Goal: Check status: Check status

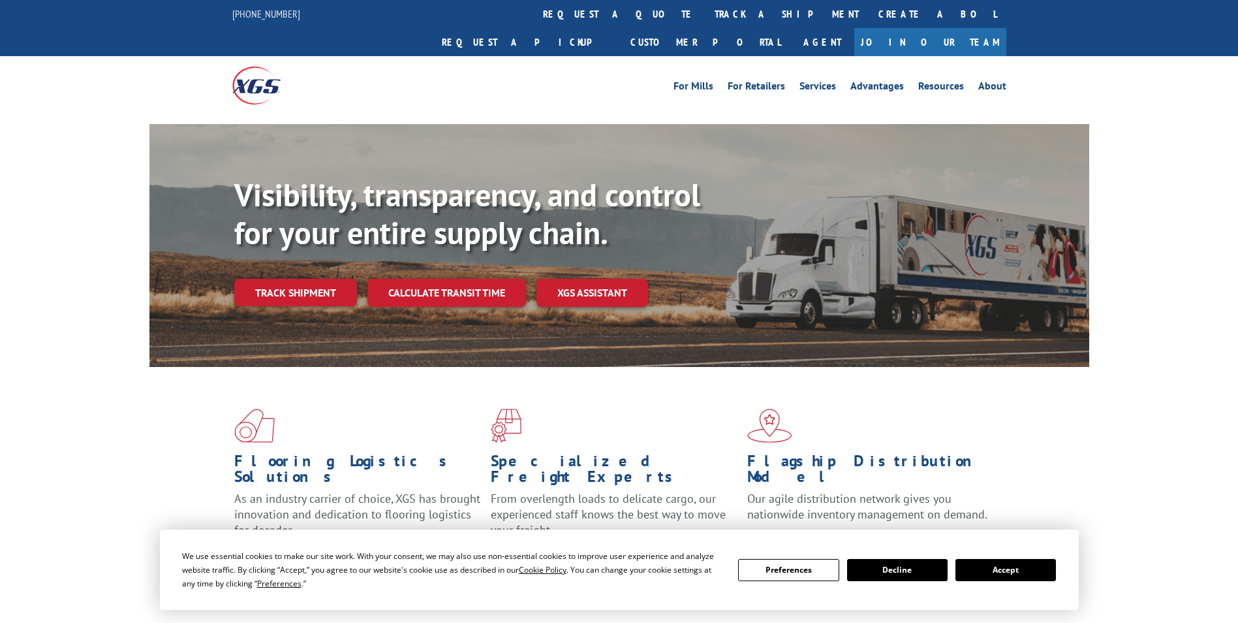
drag, startPoint x: 575, startPoint y: 15, endPoint x: 592, endPoint y: 49, distance: 38.0
click at [705, 15] on link "track a shipment" at bounding box center [787, 14] width 164 height 28
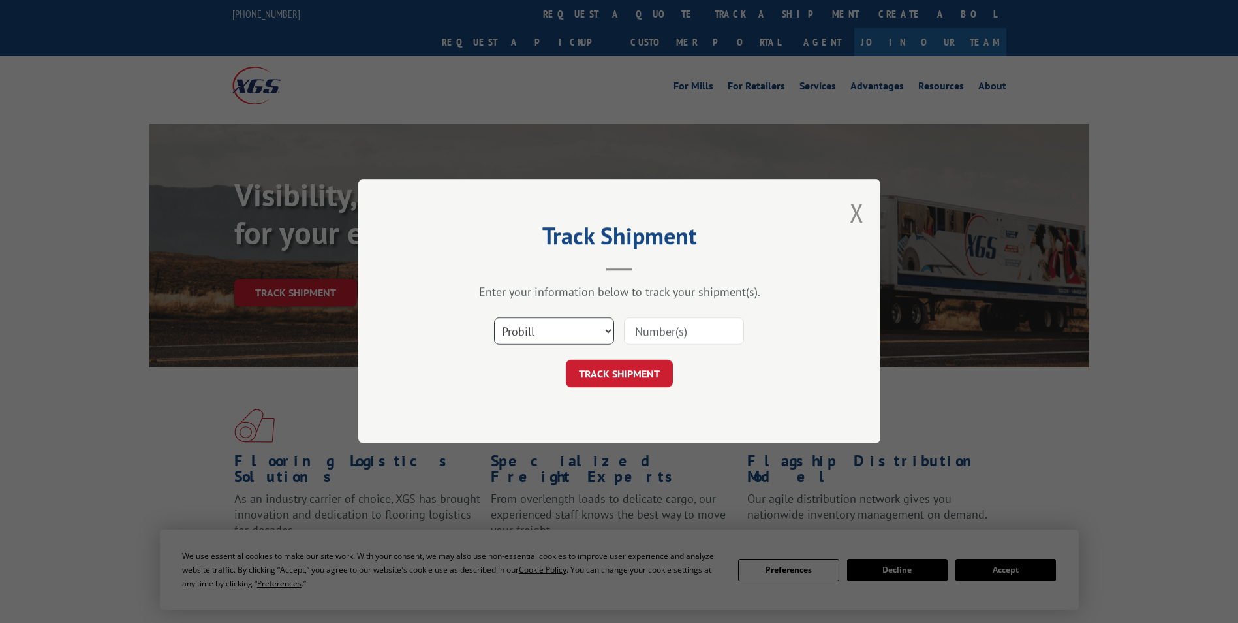
click at [604, 330] on select "Select category... Probill BOL PO" at bounding box center [554, 331] width 120 height 27
select select "bol"
click at [494, 318] on select "Select category... Probill BOL PO" at bounding box center [554, 331] width 120 height 27
click at [672, 330] on input at bounding box center [684, 331] width 120 height 27
type input "5141014"
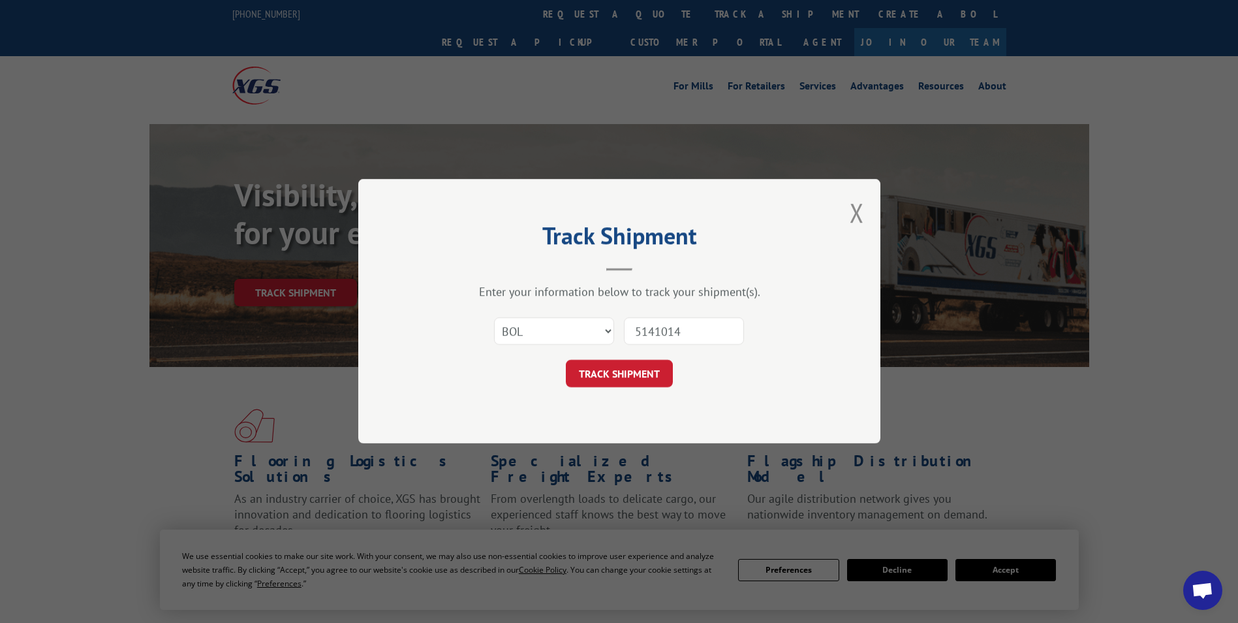
click button "TRACK SHIPMENT" at bounding box center [619, 373] width 107 height 27
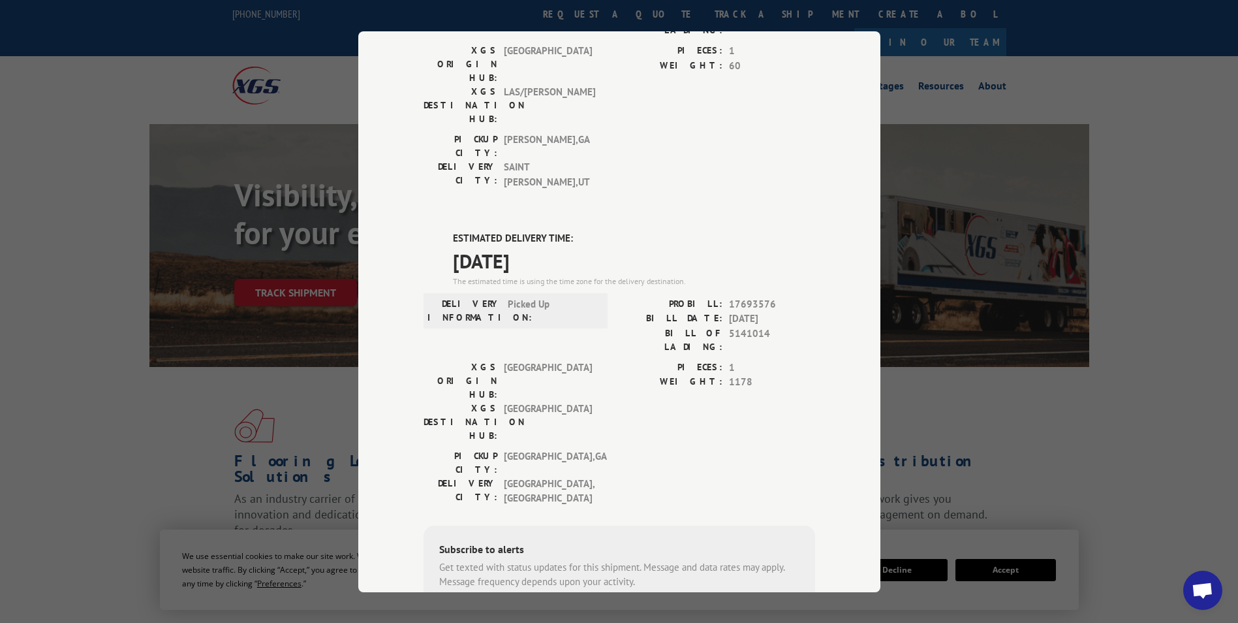
scroll to position [196, 0]
click at [747, 296] on span "17693576" at bounding box center [772, 303] width 86 height 15
copy span "17693576"
drag, startPoint x: 1041, startPoint y: 72, endPoint x: 1031, endPoint y: 78, distance: 11.8
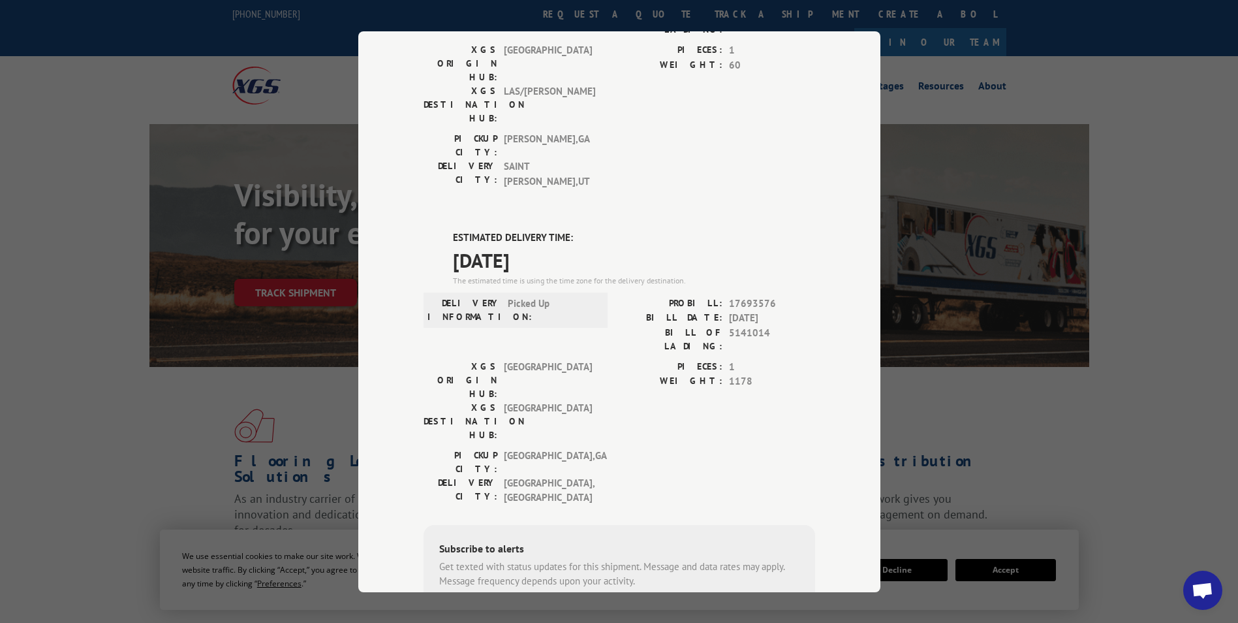
click at [1035, 75] on div "Track Shipment DELIVERED DELIVERY INFORMATION: 06/22/2023 01:00 am JOSH PROBILL…" at bounding box center [619, 311] width 1238 height 623
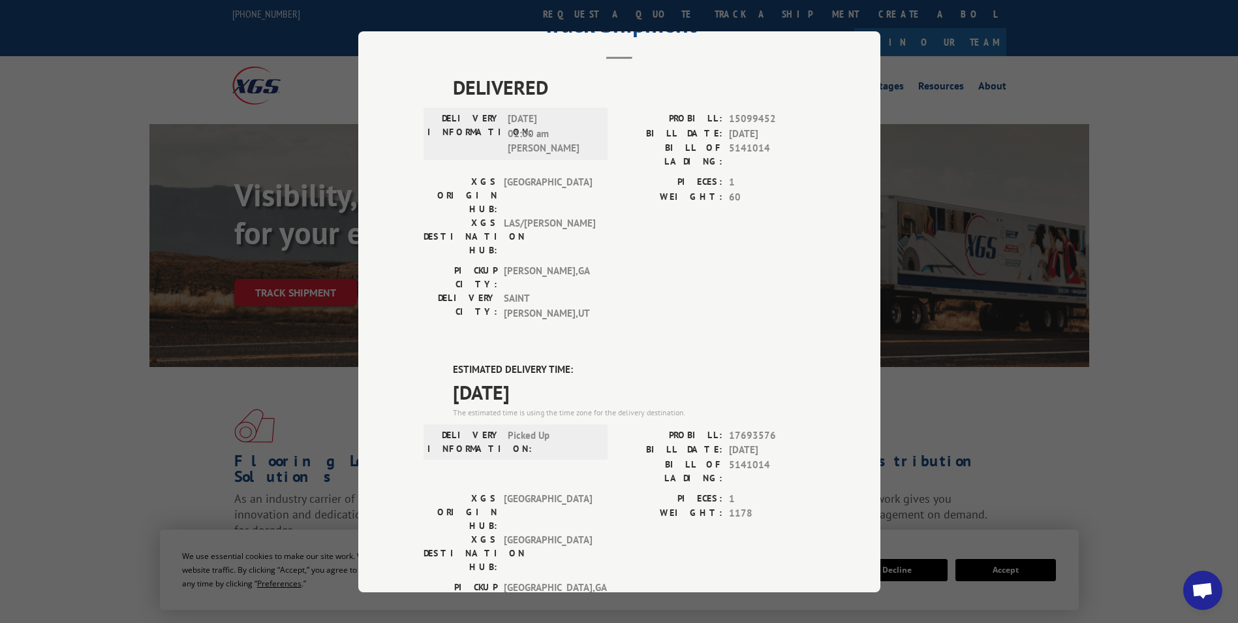
scroll to position [0, 0]
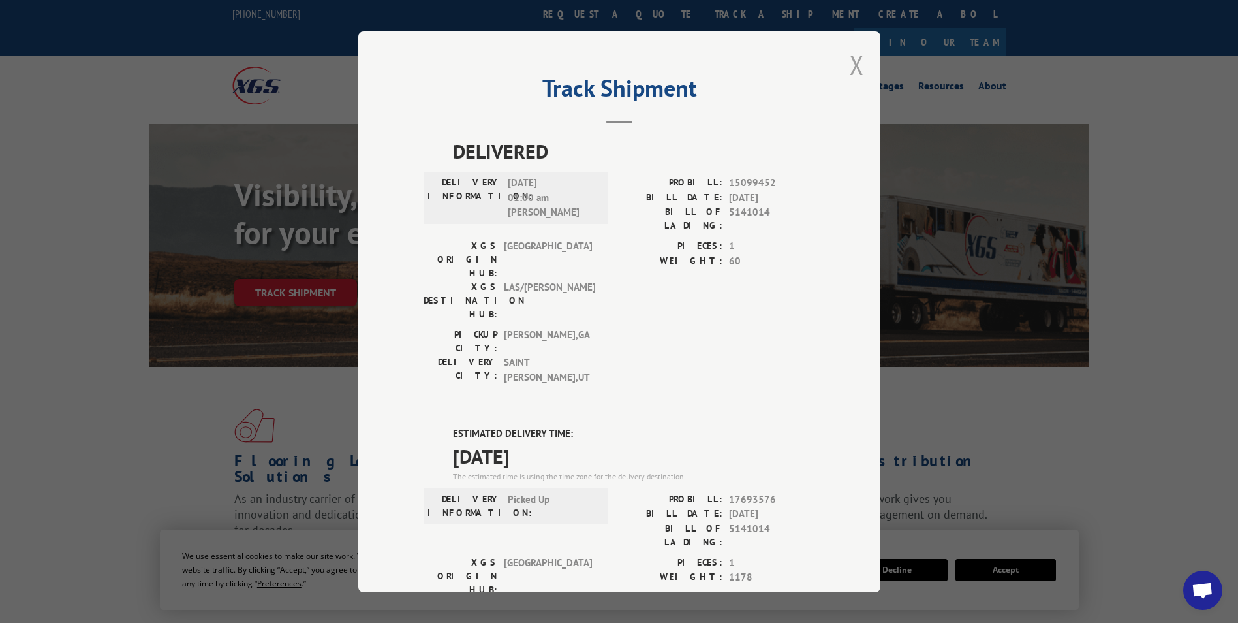
drag, startPoint x: 847, startPoint y: 70, endPoint x: 734, endPoint y: 53, distance: 113.6
click at [850, 70] on button "Close modal" at bounding box center [857, 65] width 14 height 35
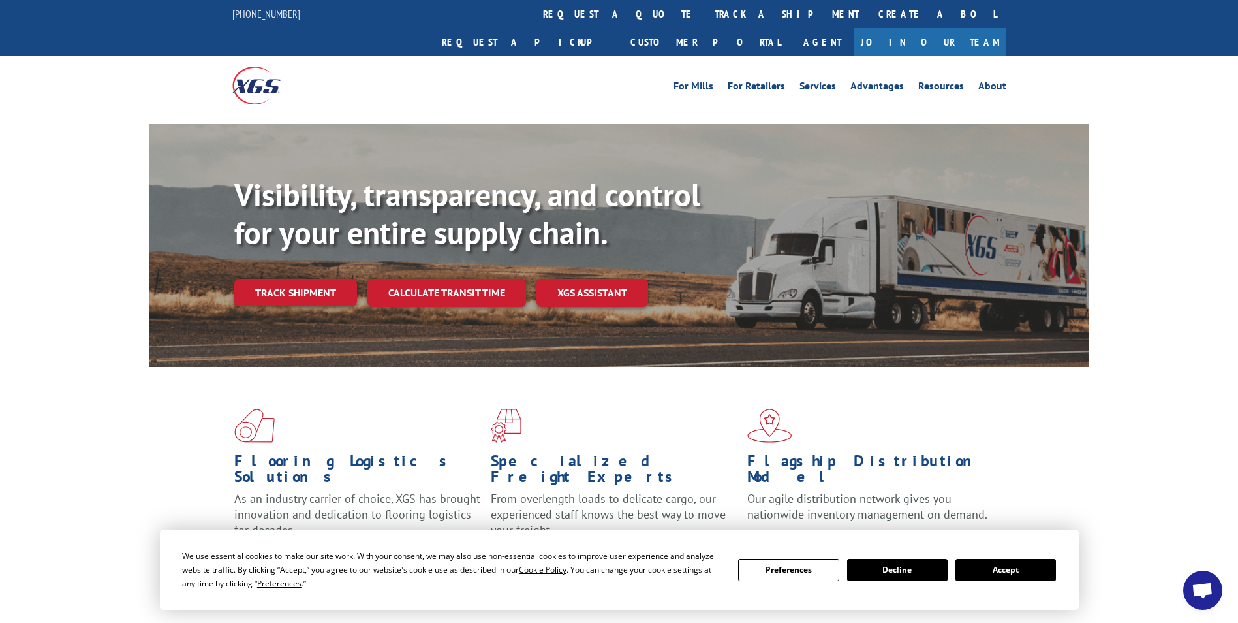
click at [705, 16] on link "track a shipment" at bounding box center [787, 14] width 164 height 28
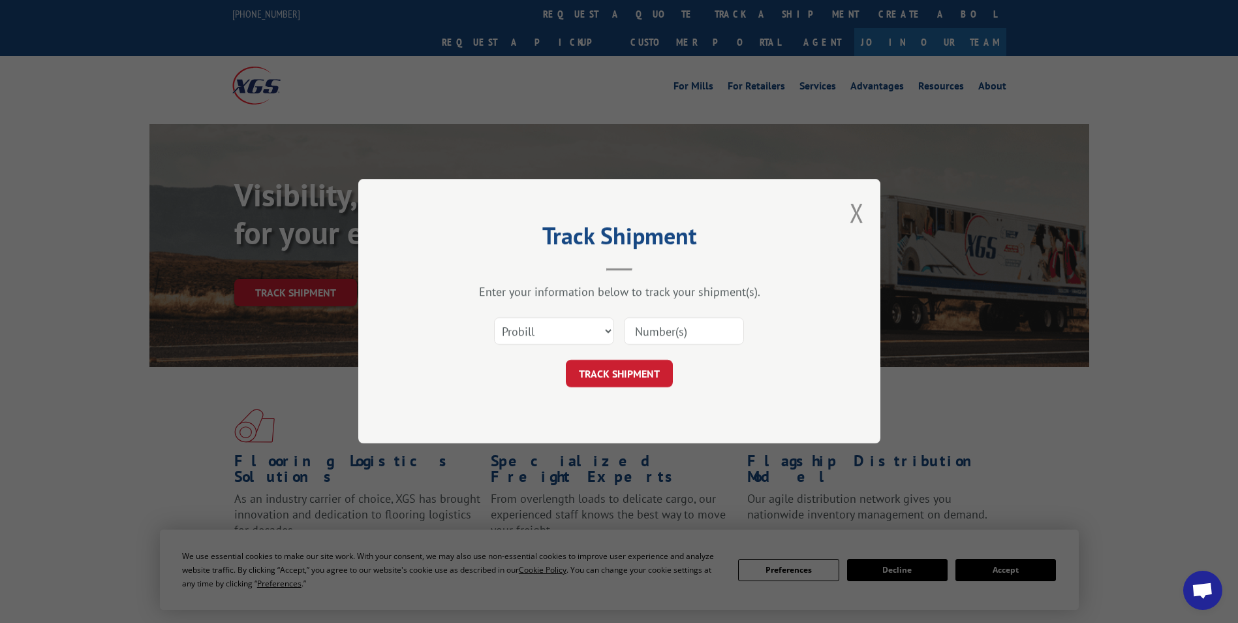
click at [695, 327] on input at bounding box center [684, 331] width 120 height 27
paste input "17693576"
type input "17693576"
click at [623, 366] on button "TRACK SHIPMENT" at bounding box center [619, 373] width 107 height 27
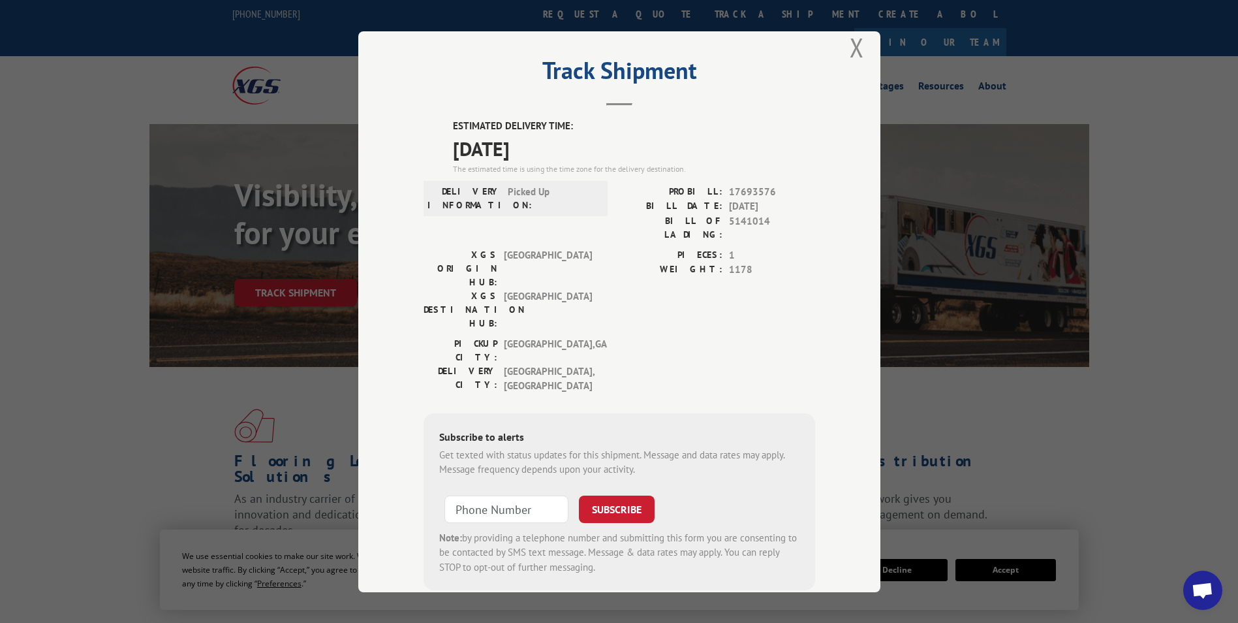
scroll to position [27, 0]
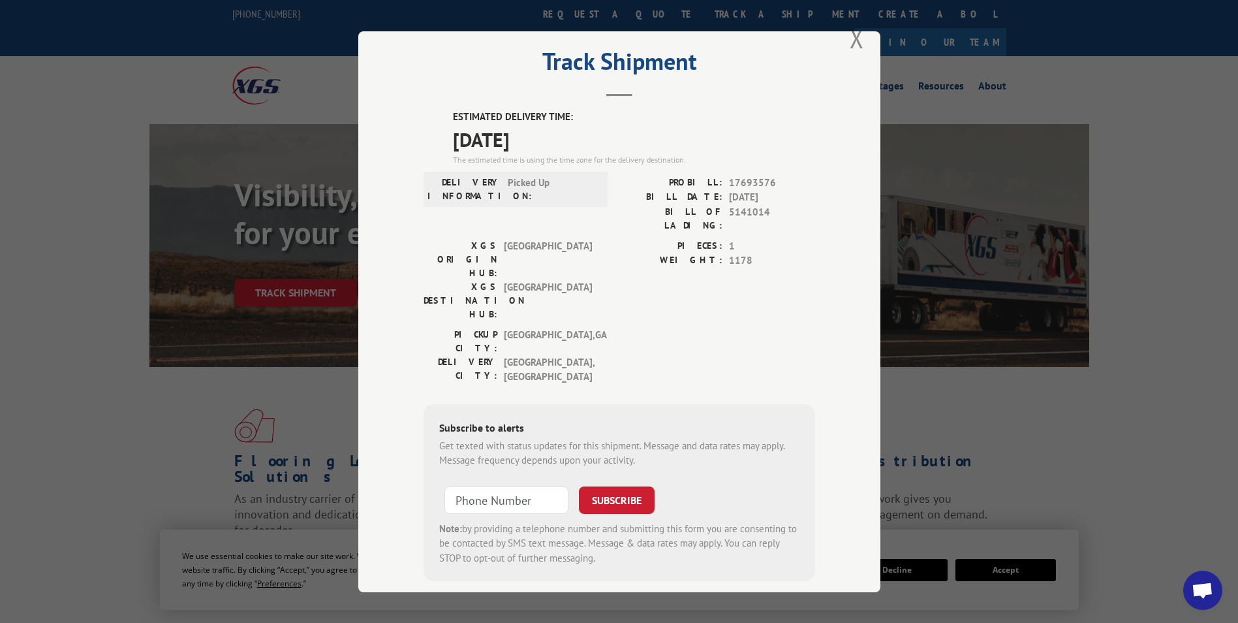
drag, startPoint x: 849, startPoint y: 40, endPoint x: 777, endPoint y: 46, distance: 72.0
click at [850, 42] on button "Close modal" at bounding box center [857, 38] width 14 height 35
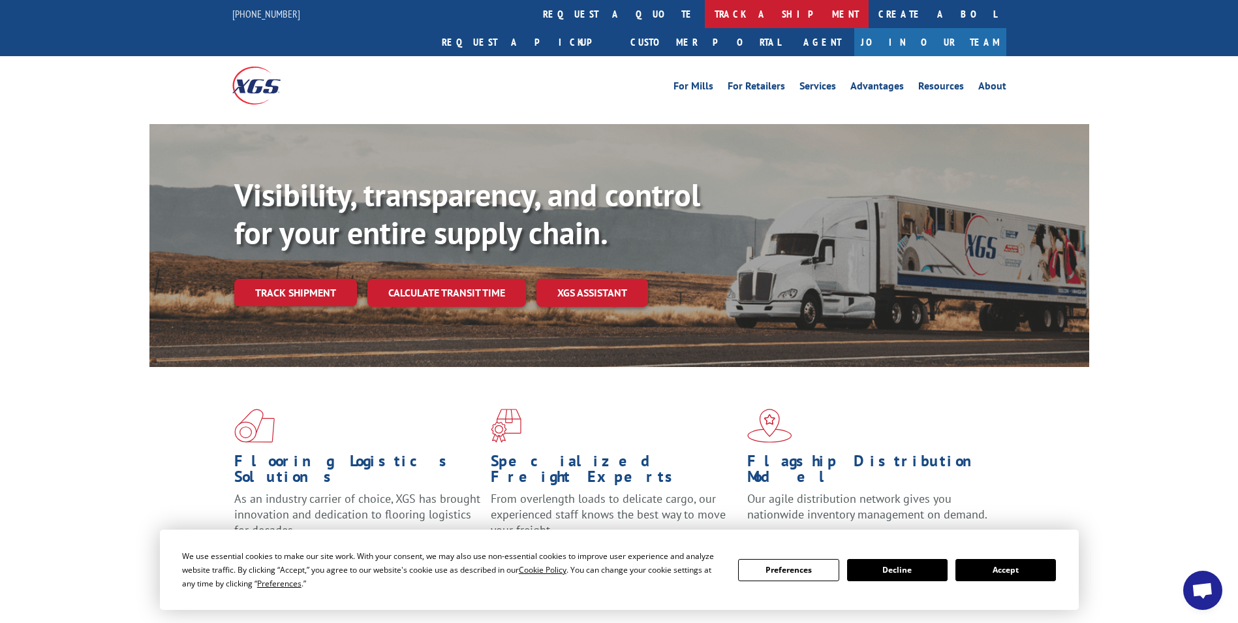
click at [705, 20] on link "track a shipment" at bounding box center [787, 14] width 164 height 28
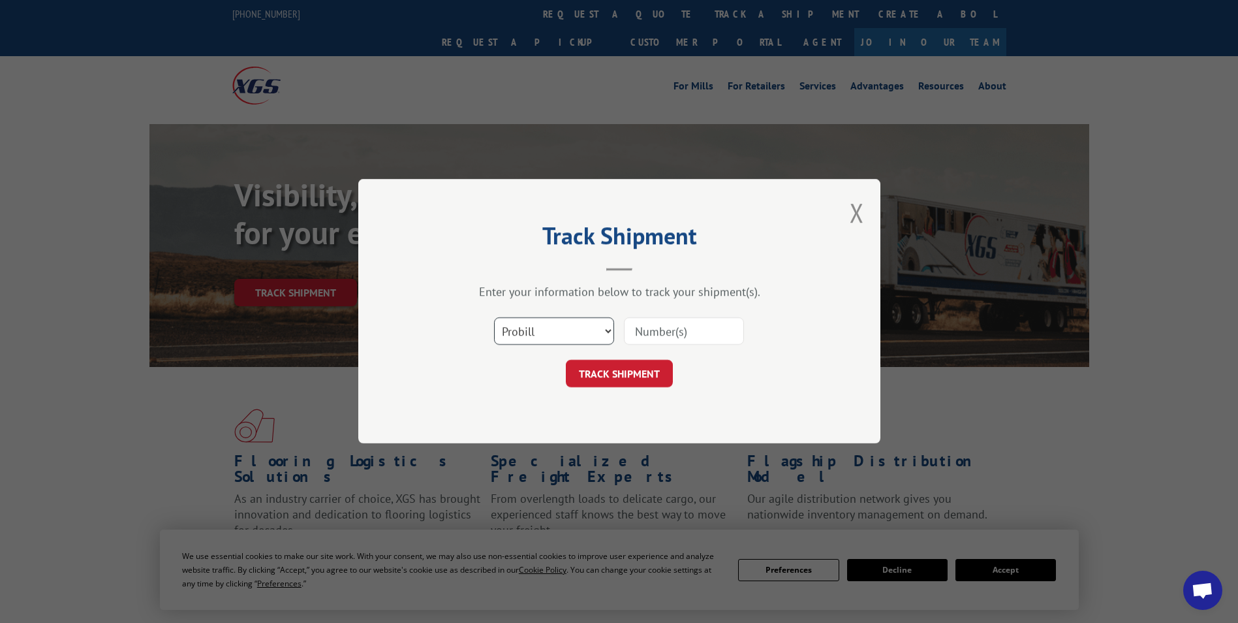
click at [593, 330] on select "Select category... Probill BOL PO" at bounding box center [554, 331] width 120 height 27
select select "bol"
click at [494, 318] on select "Select category... Probill BOL PO" at bounding box center [554, 331] width 120 height 27
click at [684, 320] on input at bounding box center [684, 331] width 120 height 27
type input "5147189"
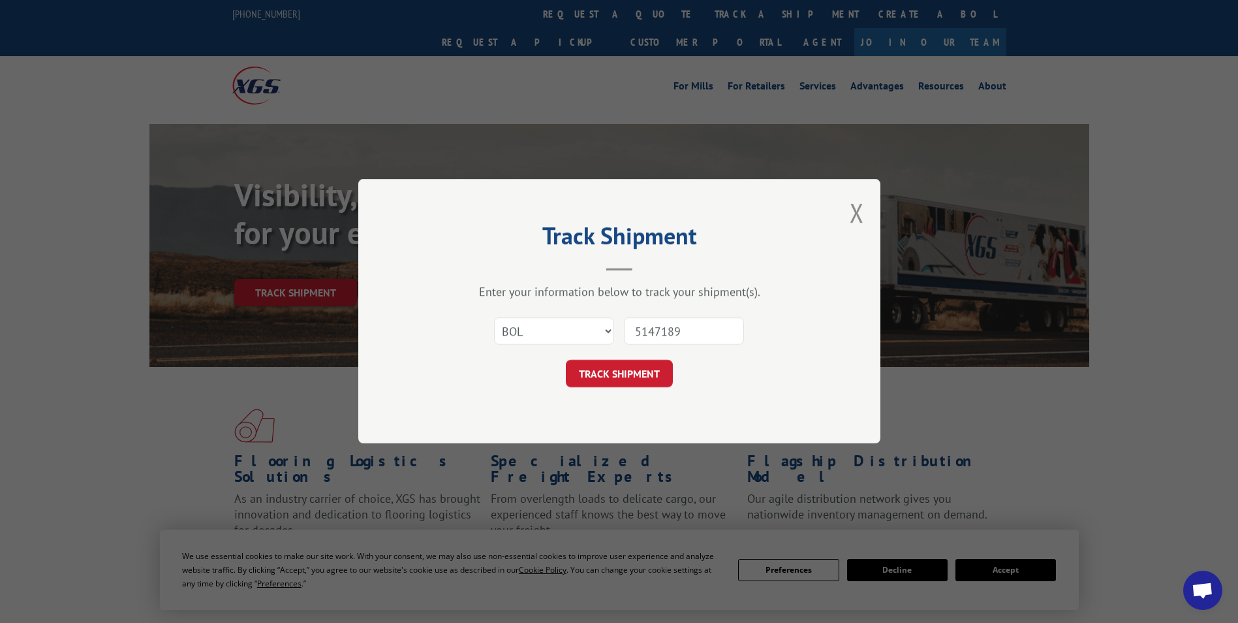
click button "TRACK SHIPMENT" at bounding box center [619, 373] width 107 height 27
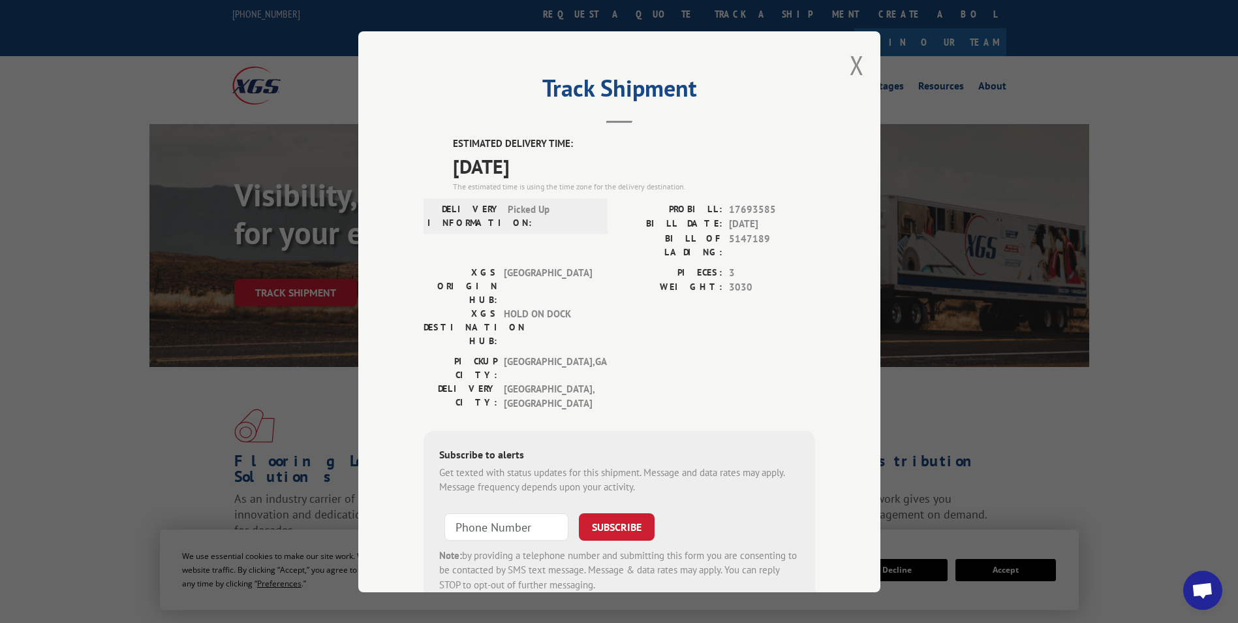
scroll to position [27, 0]
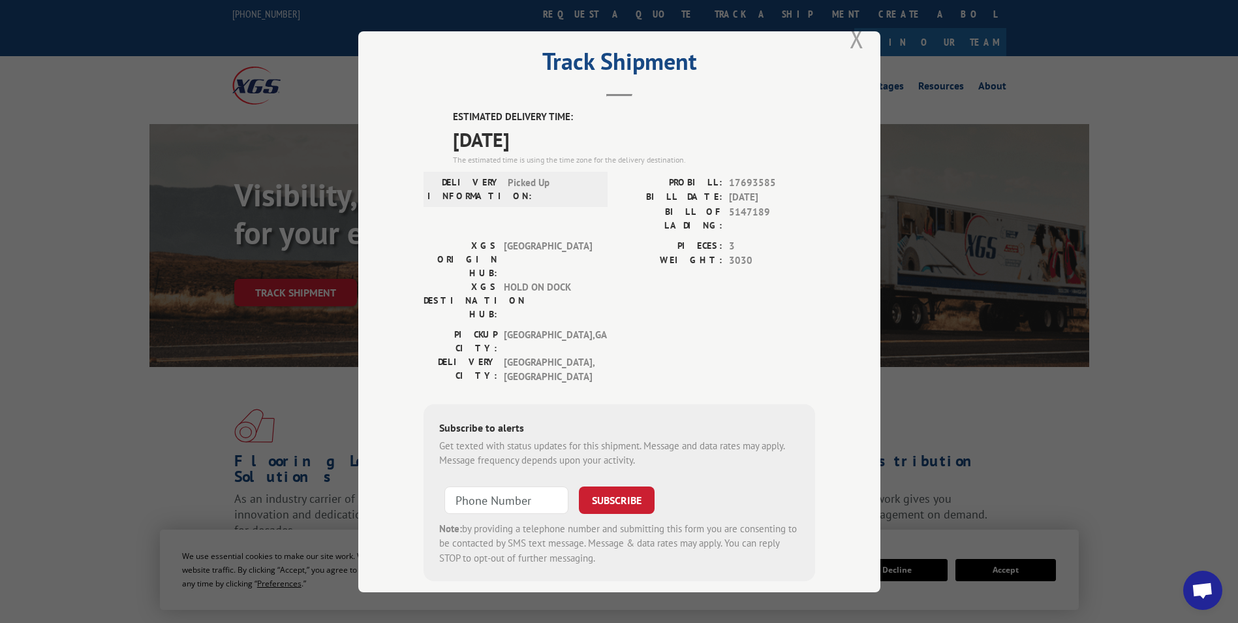
click at [844, 47] on div "Track Shipment ESTIMATED DELIVERY TIME: 10/14/2025 The estimated time is using …" at bounding box center [619, 311] width 522 height 561
click at [858, 37] on button "Close modal" at bounding box center [857, 38] width 14 height 35
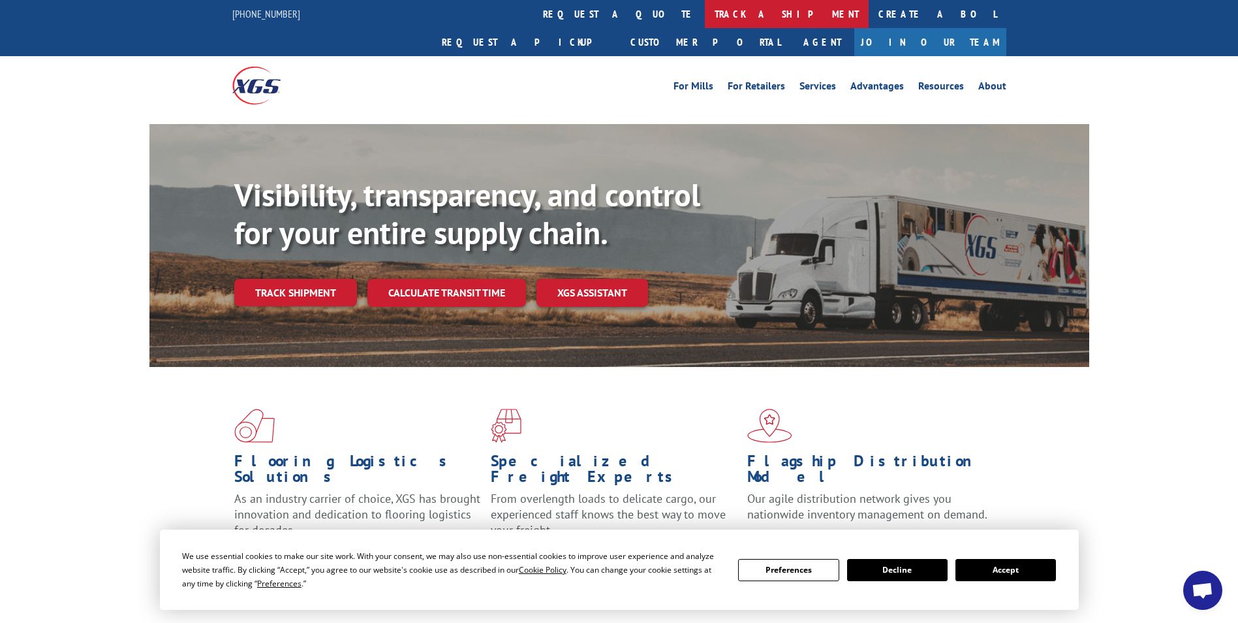
click at [705, 22] on link "track a shipment" at bounding box center [787, 14] width 164 height 28
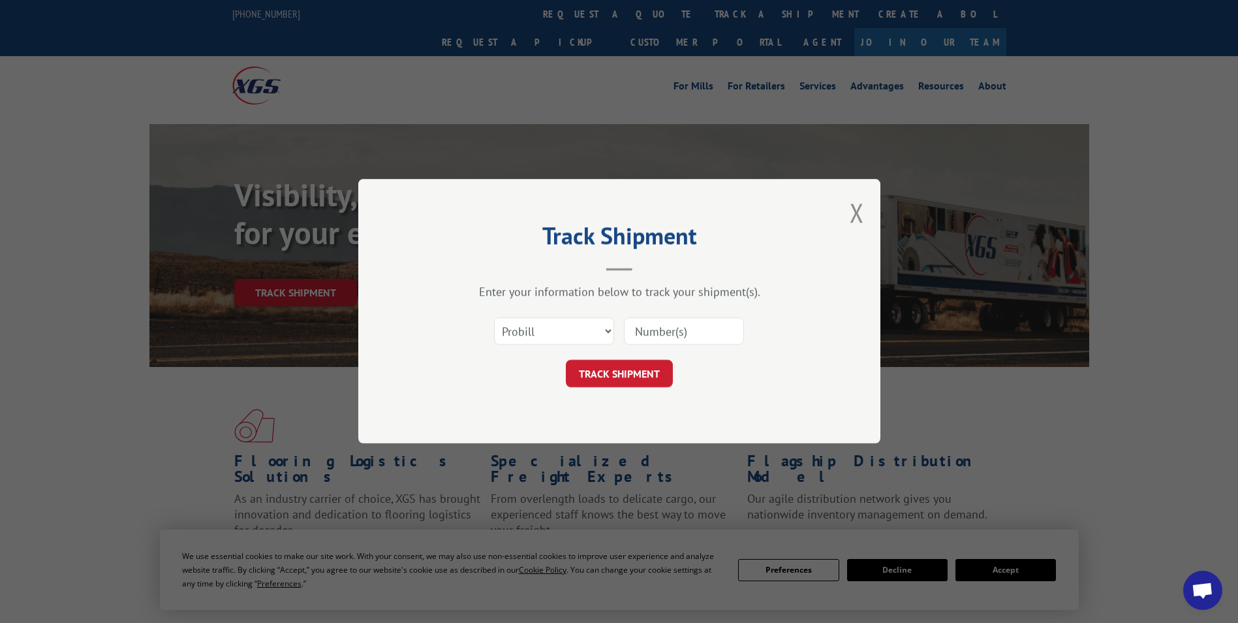
scroll to position [0, 0]
click at [680, 332] on input at bounding box center [684, 331] width 120 height 27
type input "15103811"
click button "TRACK SHIPMENT" at bounding box center [619, 373] width 107 height 27
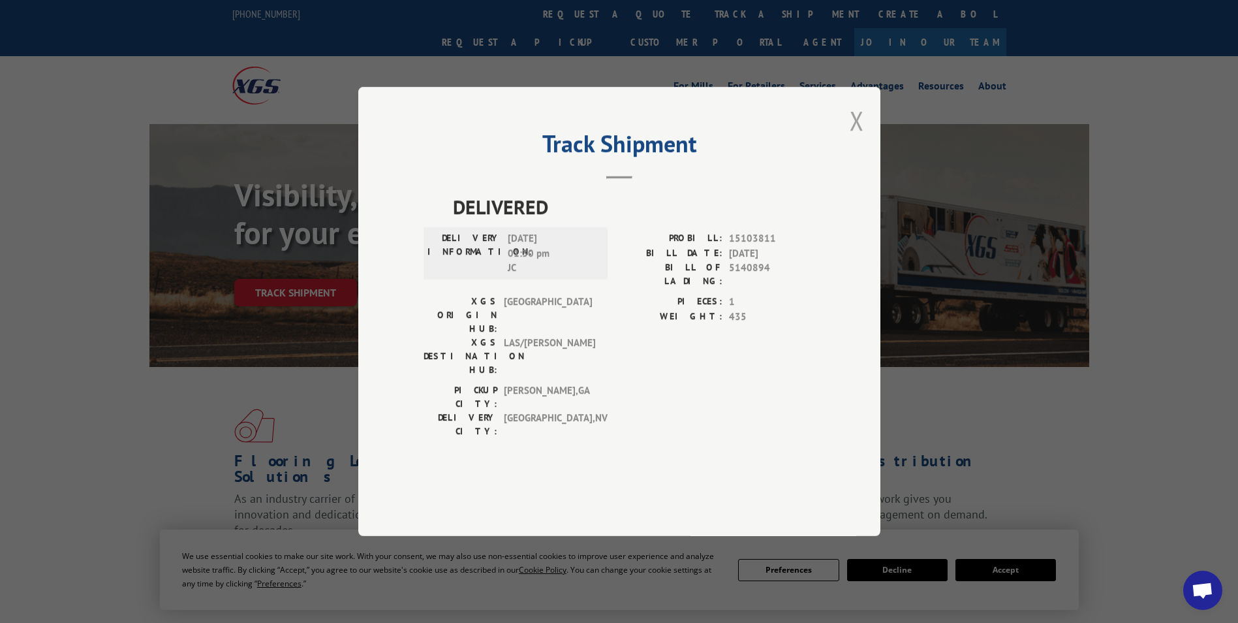
click at [860, 138] on button "Close modal" at bounding box center [857, 120] width 14 height 35
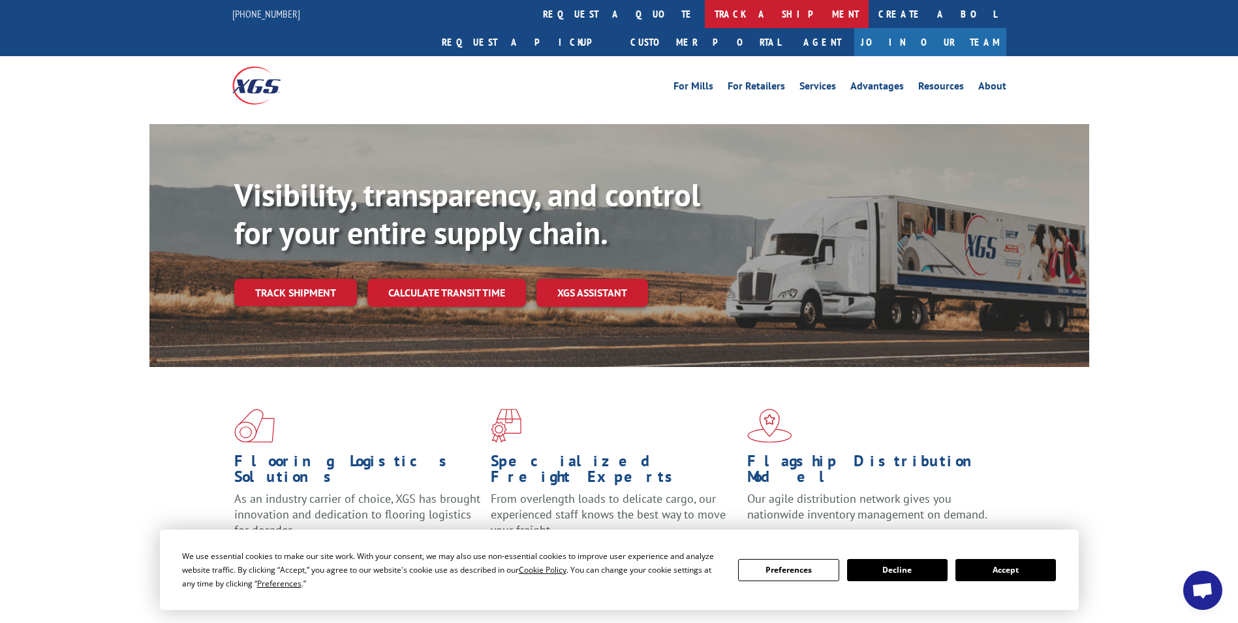
click at [705, 24] on link "track a shipment" at bounding box center [787, 14] width 164 height 28
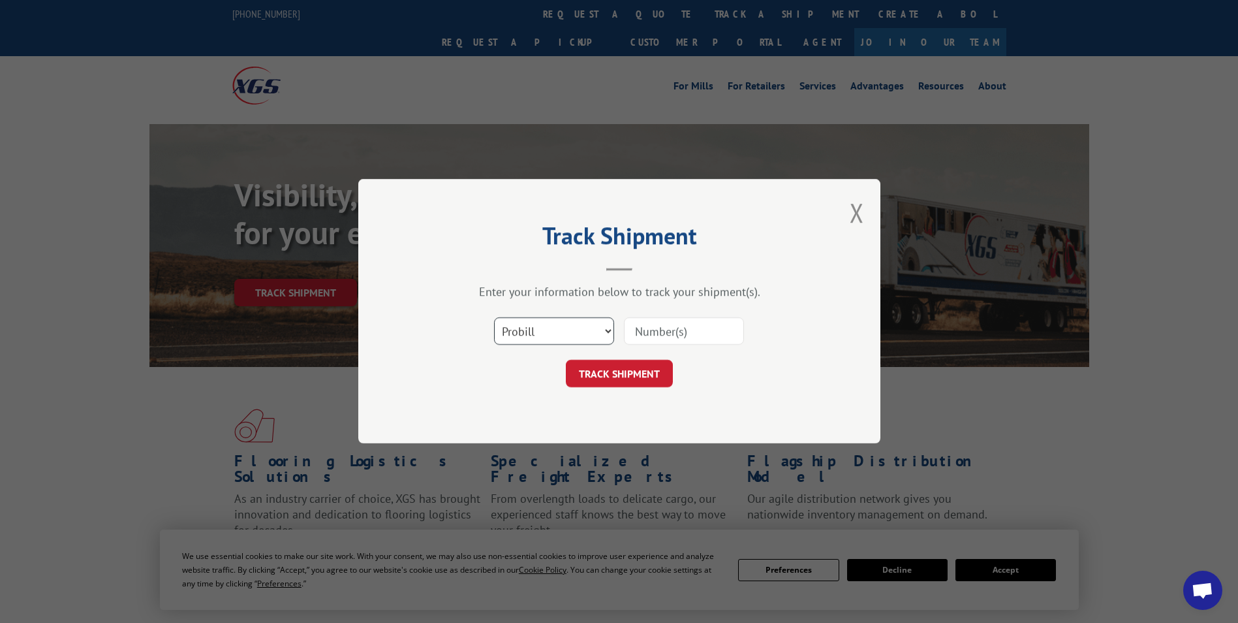
click at [606, 332] on select "Select category... Probill BOL PO" at bounding box center [554, 331] width 120 height 27
select select "bol"
click at [494, 318] on select "Select category... Probill BOL PO" at bounding box center [554, 331] width 120 height 27
click at [674, 323] on input at bounding box center [684, 331] width 120 height 27
type input "5140894"
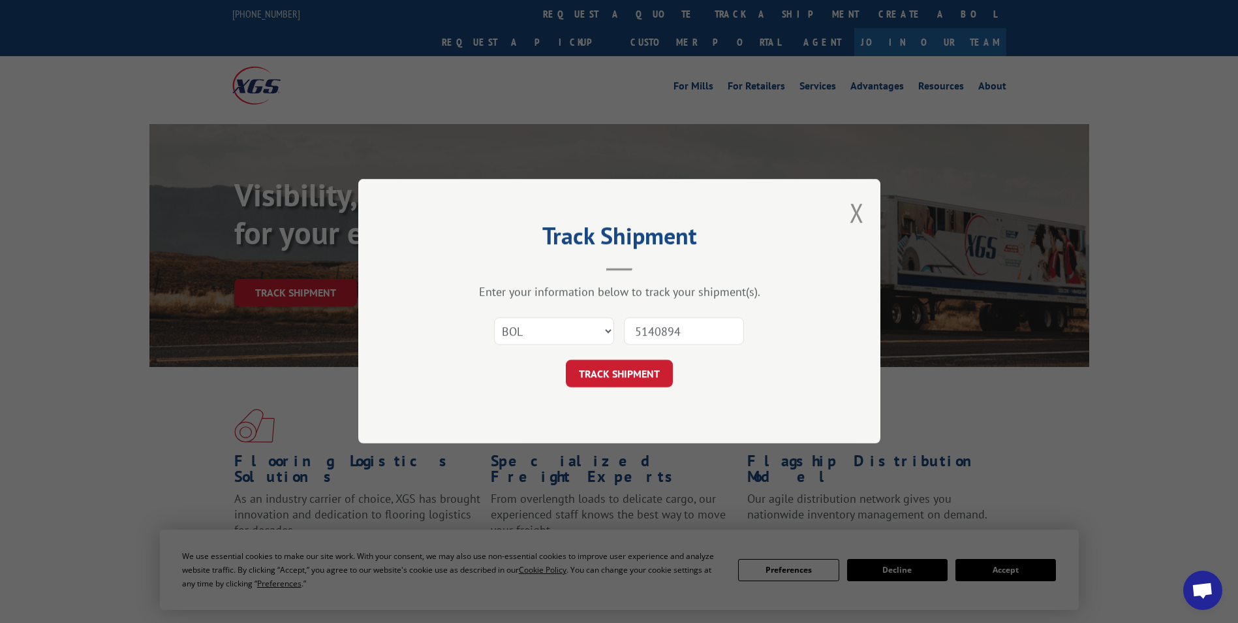
click button "TRACK SHIPMENT" at bounding box center [619, 373] width 107 height 27
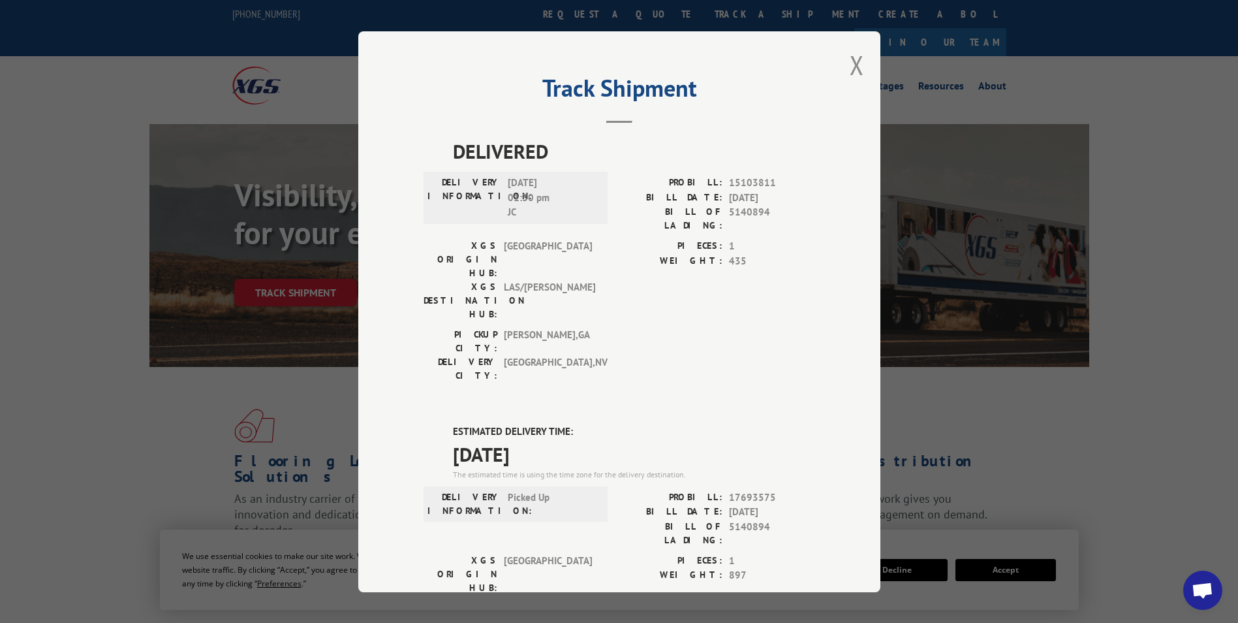
click at [864, 55] on div "Track Shipment DELIVERED DELIVERY INFORMATION: 08/07/2023 01:30 pm JC PROBILL: …" at bounding box center [619, 311] width 522 height 561
drag, startPoint x: 852, startPoint y: 63, endPoint x: 751, endPoint y: 46, distance: 102.0
click at [838, 65] on div "Track Shipment DELIVERED DELIVERY INFORMATION: 08/07/2023 01:30 pm JC PROBILL: …" at bounding box center [619, 311] width 522 height 561
click at [851, 63] on button "Close modal" at bounding box center [857, 65] width 14 height 35
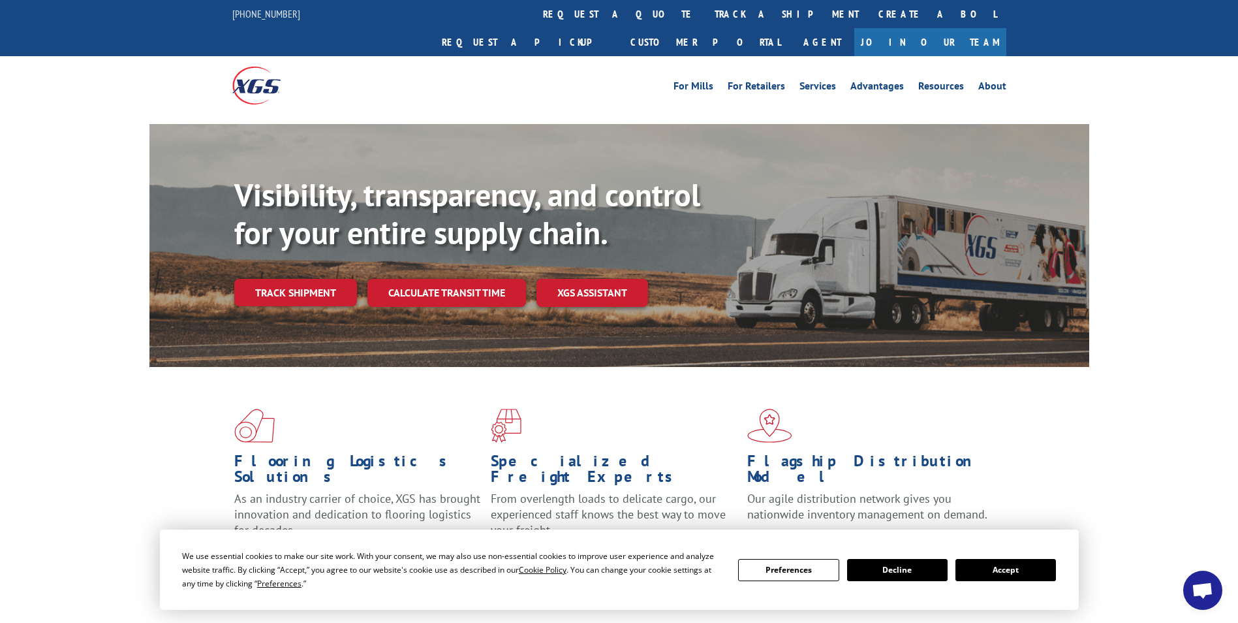
click at [705, 12] on link "track a shipment" at bounding box center [787, 14] width 164 height 28
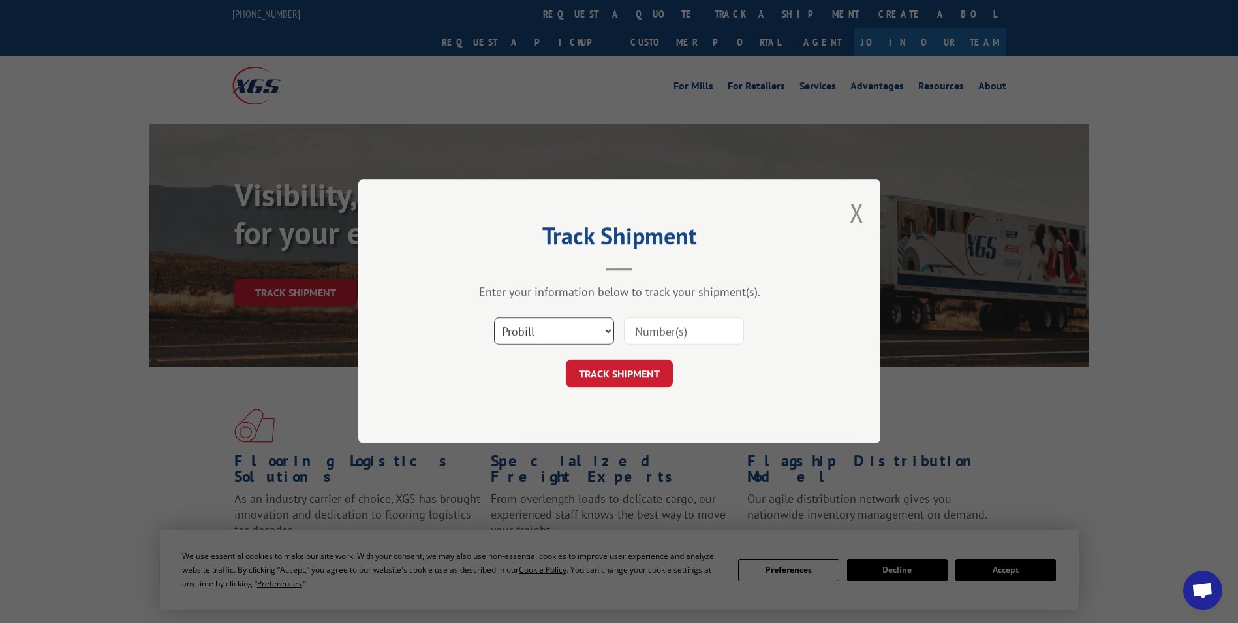
click at [608, 332] on select "Select category... Probill BOL PO" at bounding box center [554, 331] width 120 height 27
select select "bol"
click at [494, 318] on select "Select category... Probill BOL PO" at bounding box center [554, 331] width 120 height 27
click at [719, 328] on input at bounding box center [684, 331] width 120 height 27
type input "5391426"
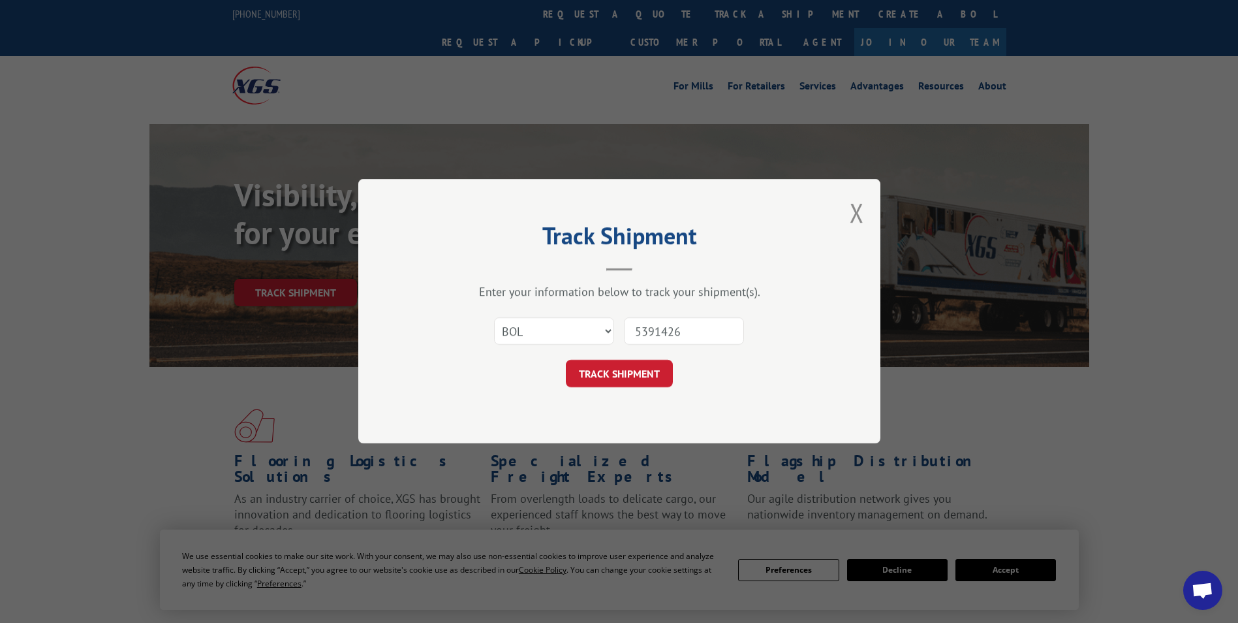
click button "TRACK SHIPMENT" at bounding box center [619, 373] width 107 height 27
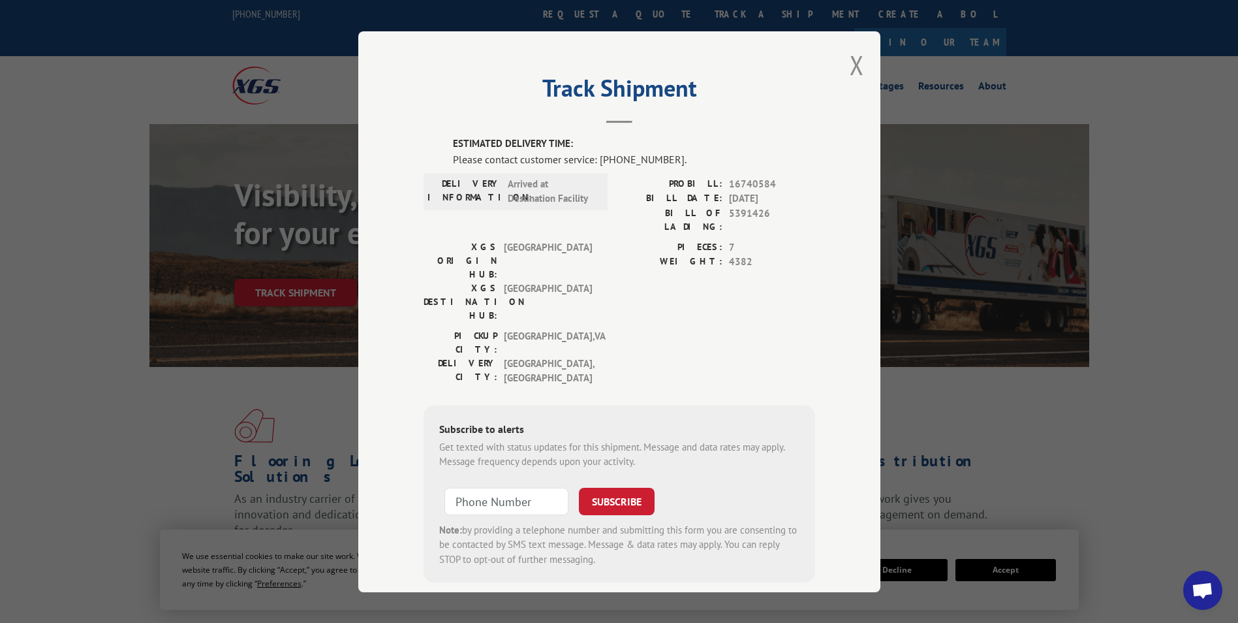
drag, startPoint x: 853, startPoint y: 60, endPoint x: 693, endPoint y: 64, distance: 160.0
click at [853, 60] on button "Close modal" at bounding box center [857, 65] width 14 height 35
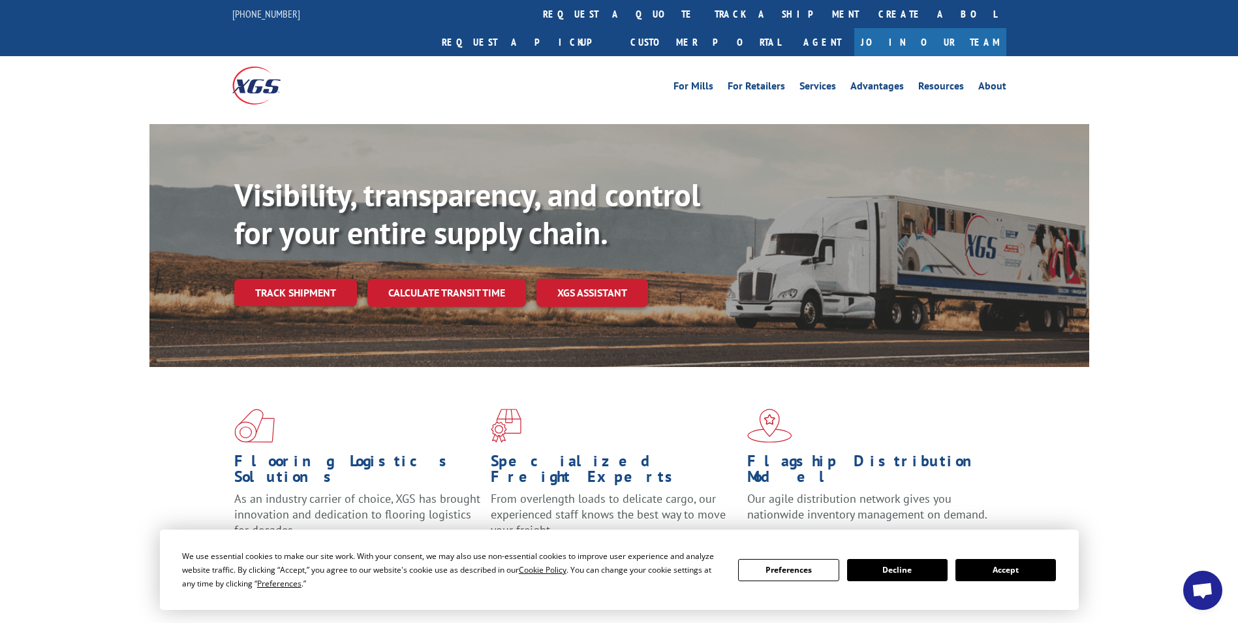
click at [705, 21] on link "track a shipment" at bounding box center [787, 14] width 164 height 28
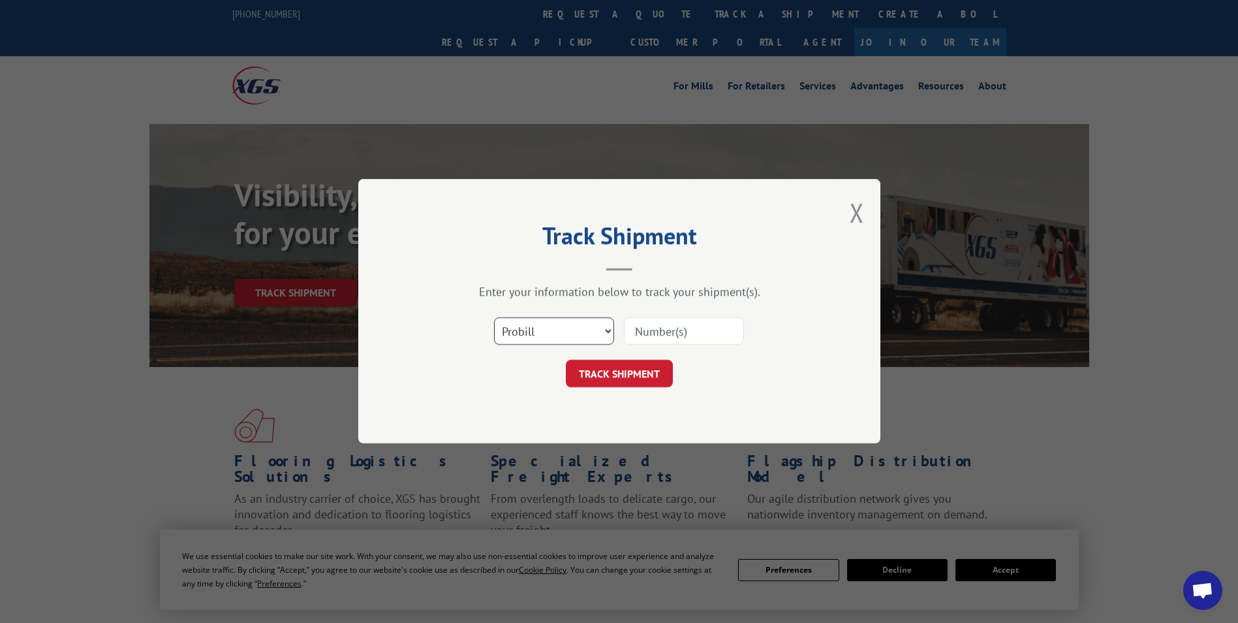
drag, startPoint x: 604, startPoint y: 336, endPoint x: 595, endPoint y: 343, distance: 12.5
click at [606, 334] on select "Select category... Probill BOL PO" at bounding box center [554, 331] width 120 height 27
select select "bol"
click at [494, 318] on select "Select category... Probill BOL PO" at bounding box center [554, 331] width 120 height 27
click at [685, 334] on input at bounding box center [684, 331] width 120 height 27
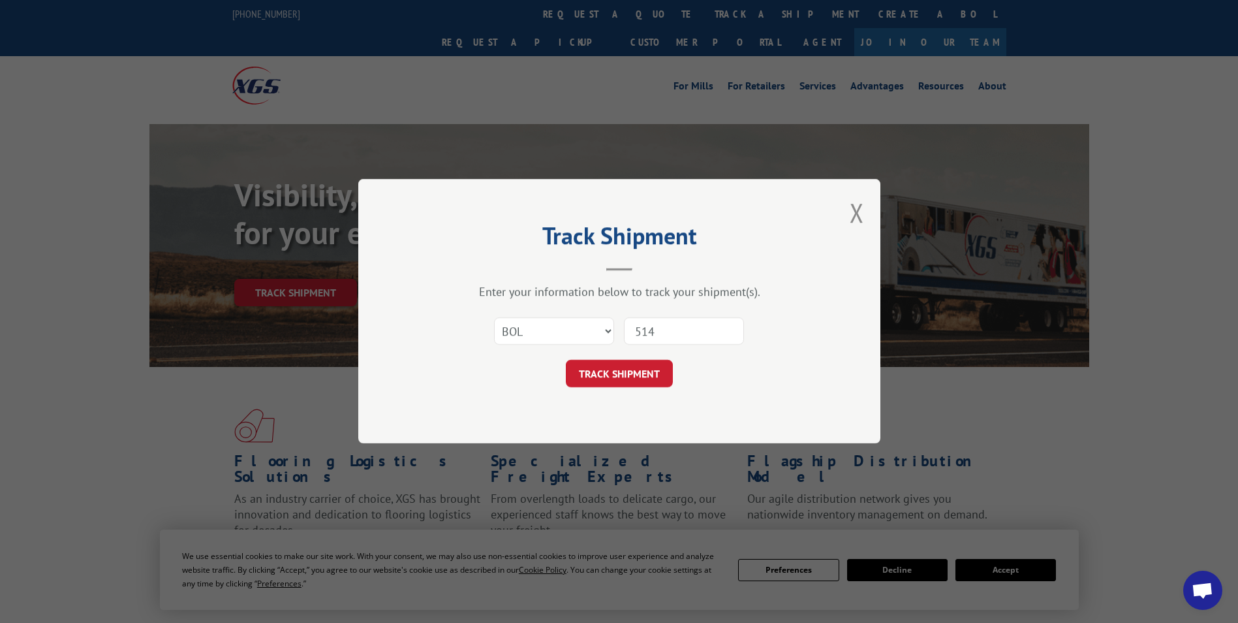
type input "5140895"
click button "TRACK SHIPMENT" at bounding box center [619, 373] width 107 height 27
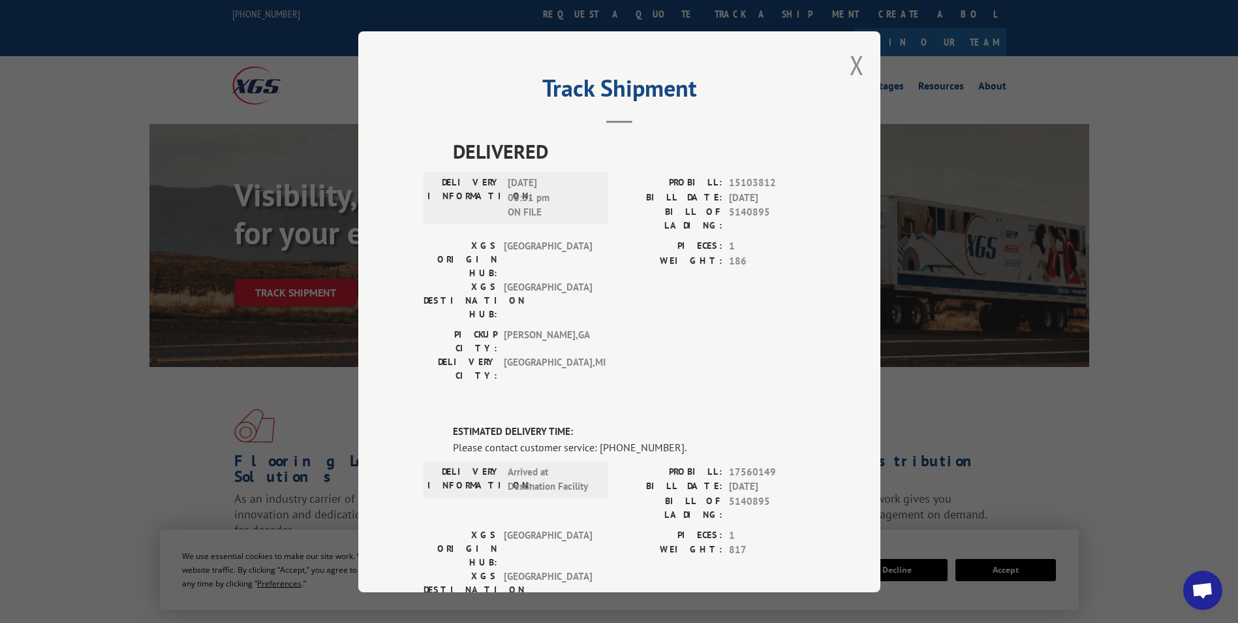
drag, startPoint x: 856, startPoint y: 64, endPoint x: 723, endPoint y: 42, distance: 135.5
click at [856, 64] on button "Close modal" at bounding box center [857, 65] width 14 height 35
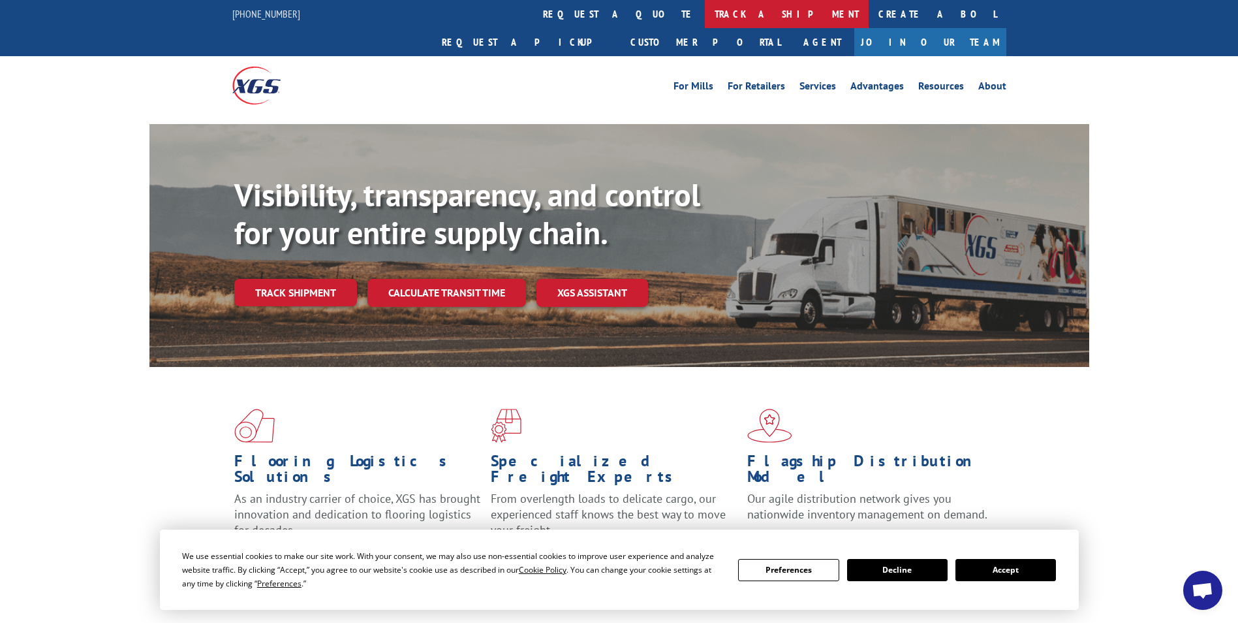
click at [705, 7] on link "track a shipment" at bounding box center [787, 14] width 164 height 28
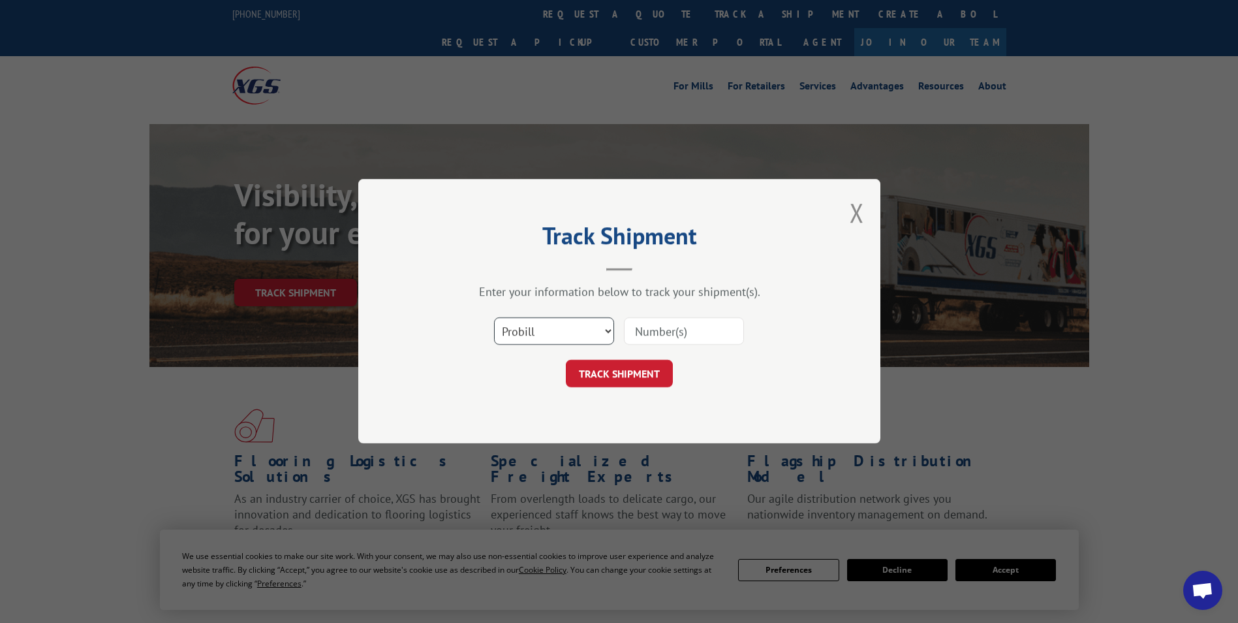
drag, startPoint x: 612, startPoint y: 327, endPoint x: 605, endPoint y: 331, distance: 8.2
click at [612, 327] on select "Select category... Probill BOL PO" at bounding box center [554, 331] width 120 height 27
select select "bol"
click at [494, 318] on select "Select category... Probill BOL PO" at bounding box center [554, 331] width 120 height 27
click at [669, 332] on input at bounding box center [684, 331] width 120 height 27
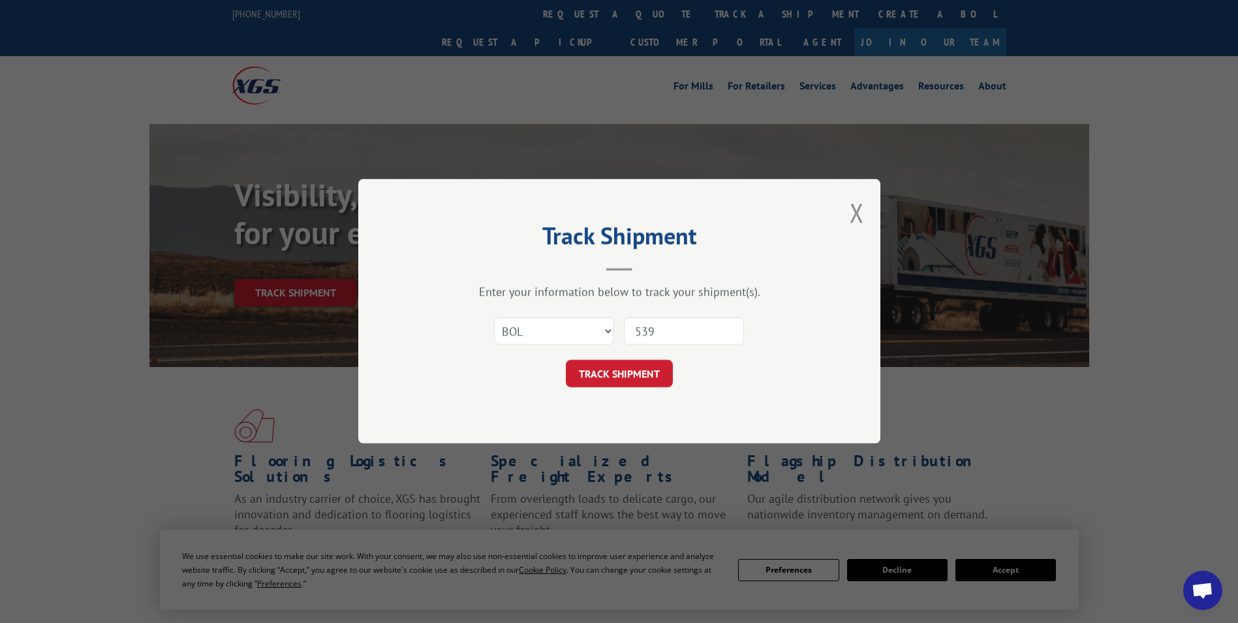
type input "5391426"
click button "TRACK SHIPMENT" at bounding box center [619, 373] width 107 height 27
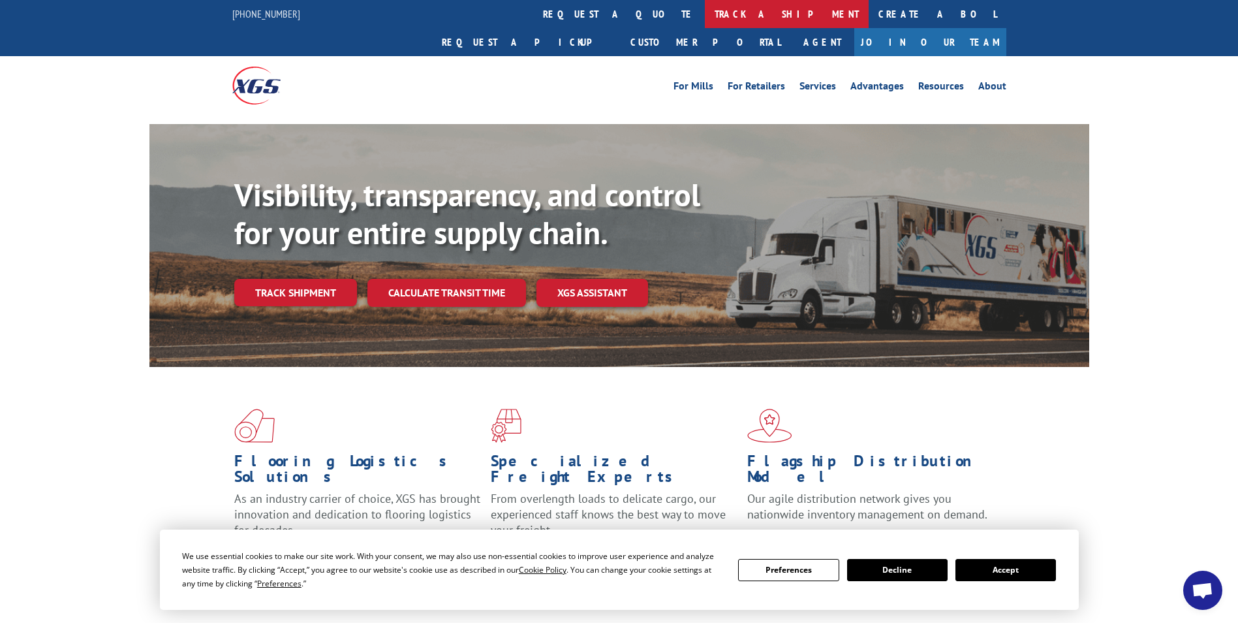
click at [705, 24] on link "track a shipment" at bounding box center [787, 14] width 164 height 28
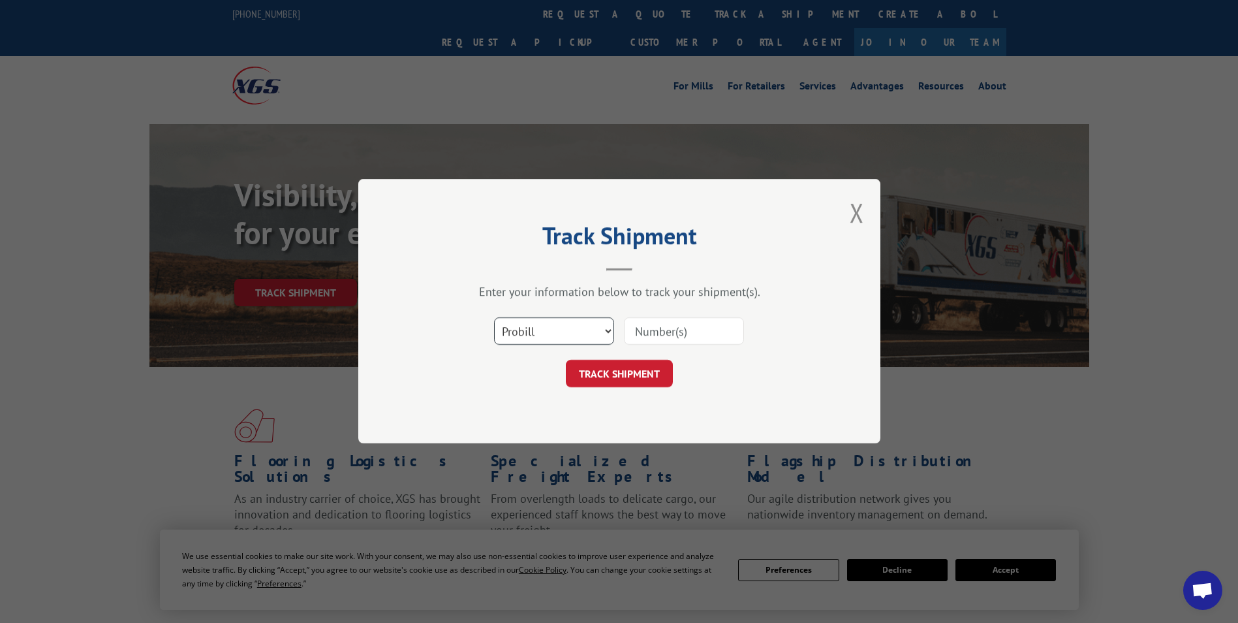
drag, startPoint x: 602, startPoint y: 338, endPoint x: 588, endPoint y: 347, distance: 16.5
click at [602, 338] on select "Select category... Probill BOL PO" at bounding box center [554, 331] width 120 height 27
select select "bol"
click at [494, 318] on select "Select category... Probill BOL PO" at bounding box center [554, 331] width 120 height 27
click at [700, 329] on input at bounding box center [684, 331] width 120 height 27
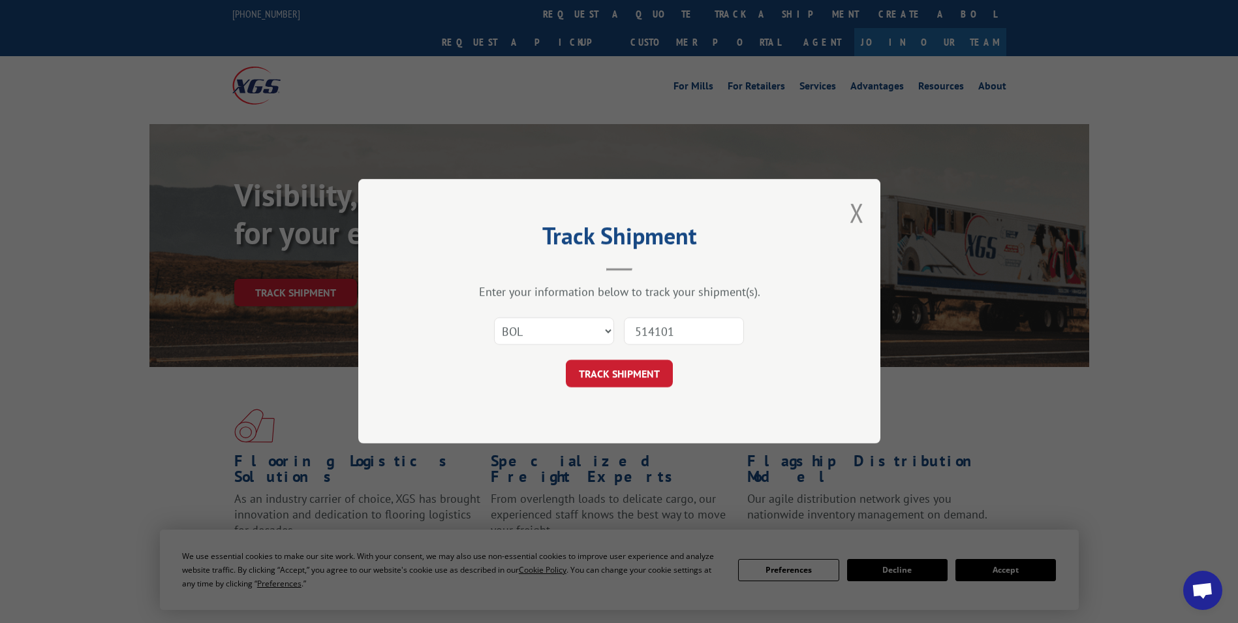
type input "5141014"
click button "TRACK SHIPMENT" at bounding box center [619, 373] width 107 height 27
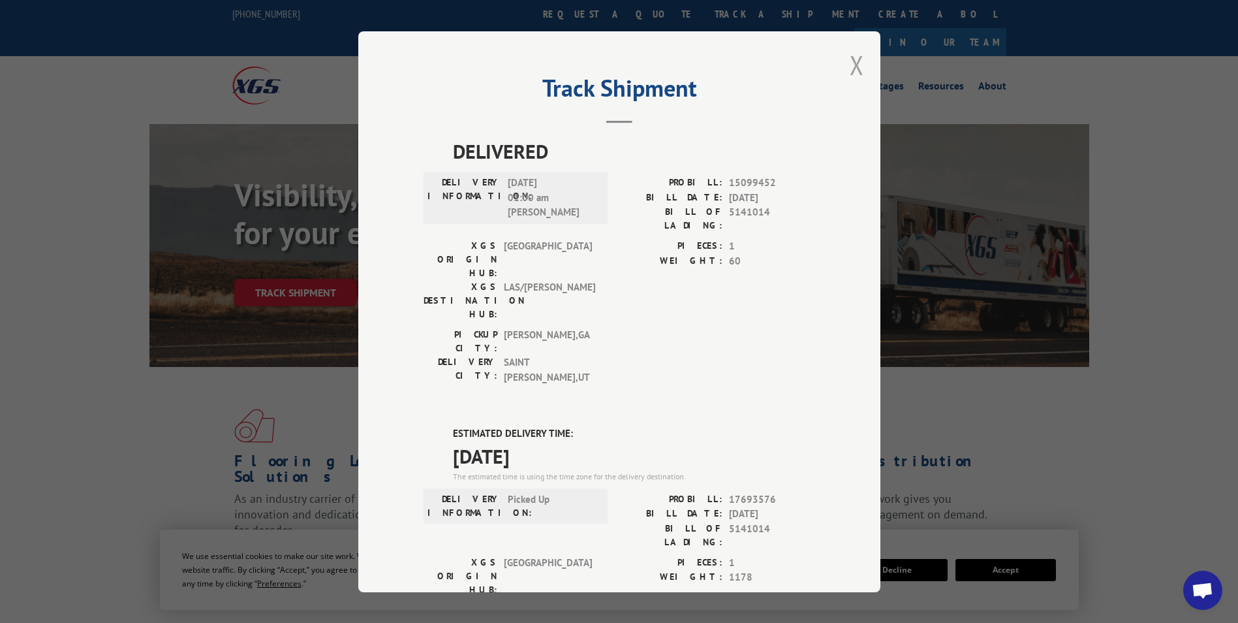
click at [850, 62] on button "Close modal" at bounding box center [857, 65] width 14 height 35
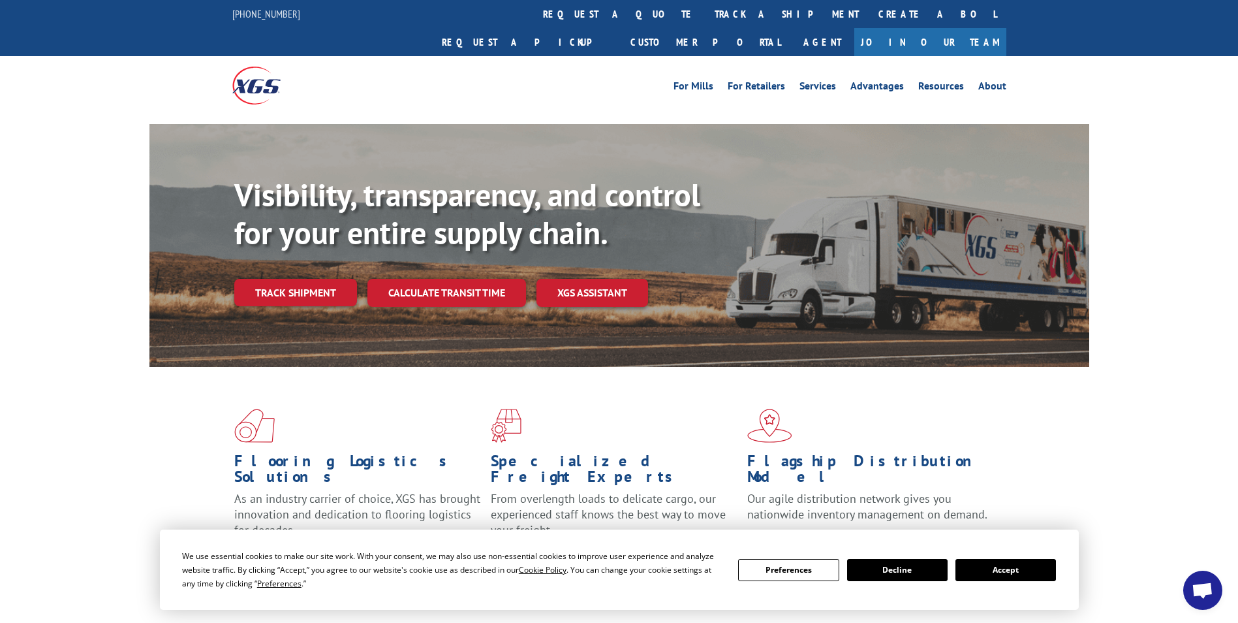
click at [584, 56] on div "For Mills For Retailers Services Advantages Resources About For Mills For Retai…" at bounding box center [619, 85] width 774 height 58
click at [705, 13] on link "track a shipment" at bounding box center [787, 14] width 164 height 28
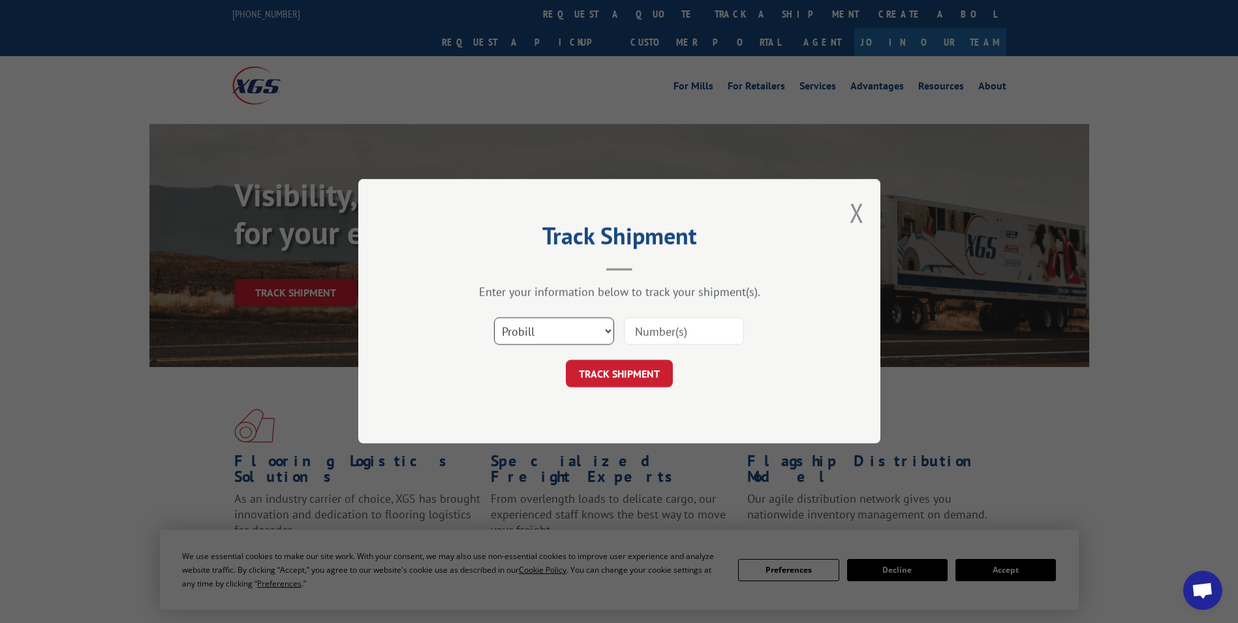
click at [609, 331] on select "Select category... Probill BOL PO" at bounding box center [554, 331] width 120 height 27
select select "bol"
click at [494, 318] on select "Select category... Probill BOL PO" at bounding box center [554, 331] width 120 height 27
click at [697, 343] on input at bounding box center [684, 331] width 120 height 27
type input "5147189"
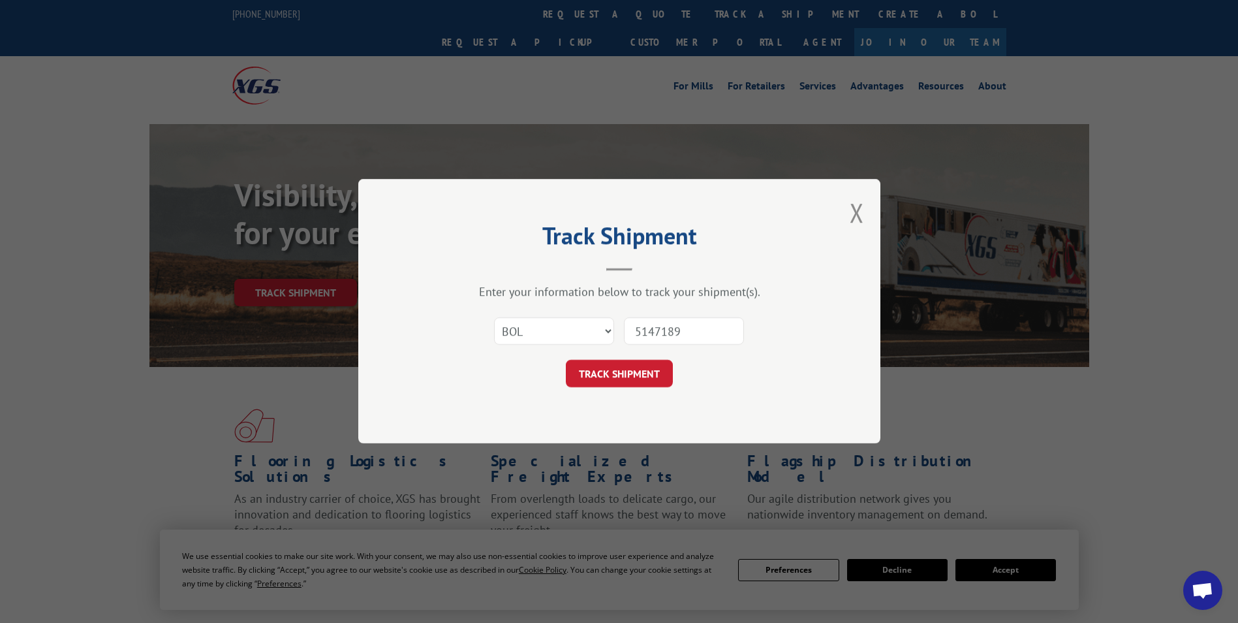
click button "TRACK SHIPMENT" at bounding box center [619, 373] width 107 height 27
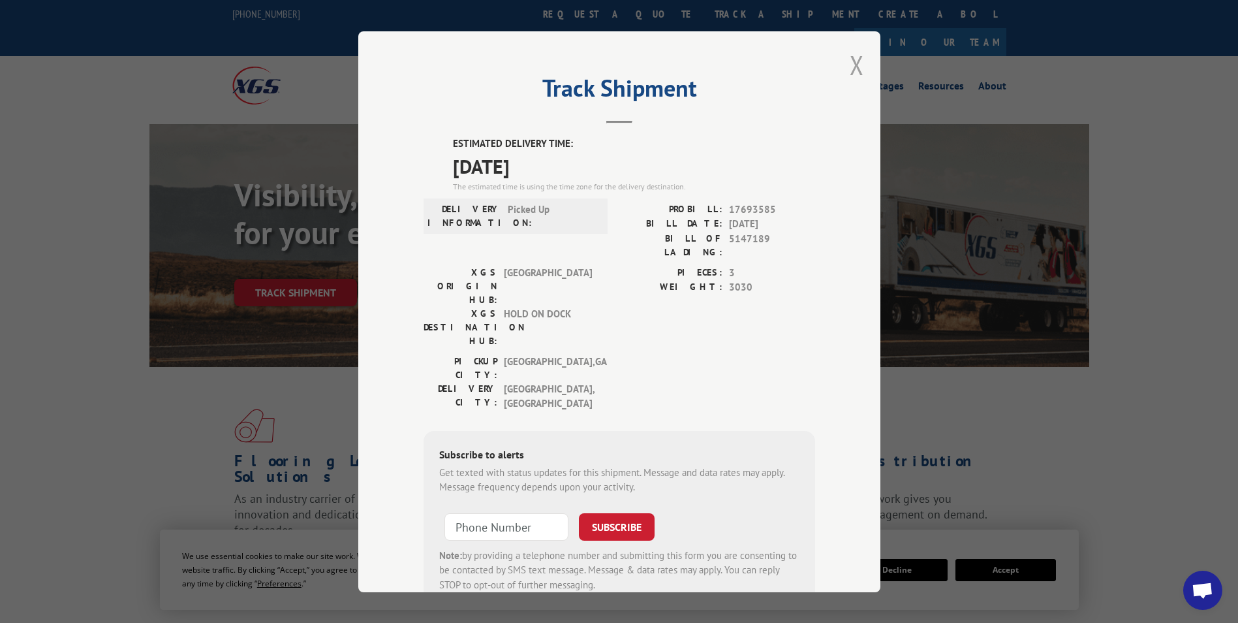
click at [851, 61] on button "Close modal" at bounding box center [857, 65] width 14 height 35
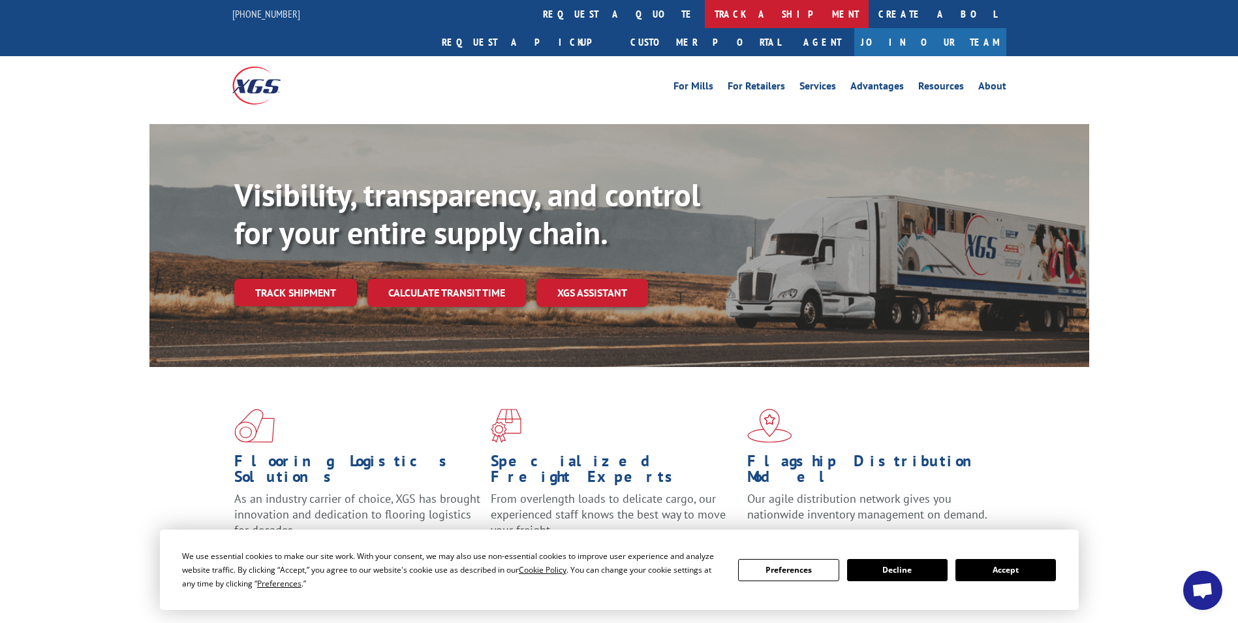
click at [705, 22] on link "track a shipment" at bounding box center [787, 14] width 164 height 28
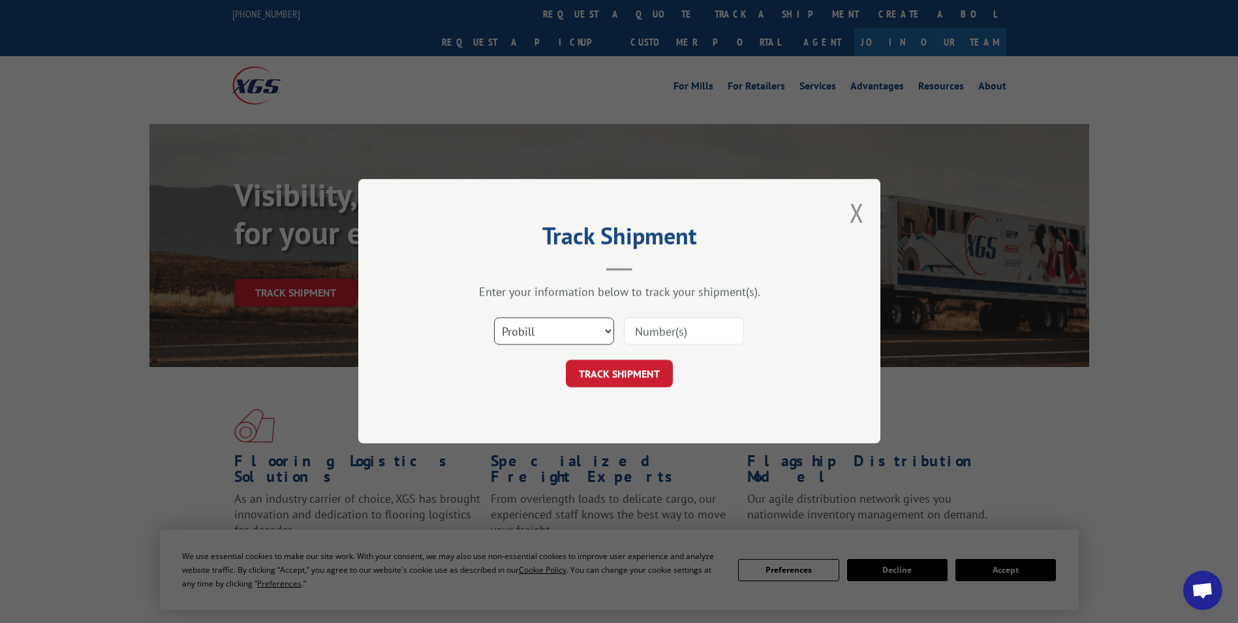
drag, startPoint x: 604, startPoint y: 320, endPoint x: 609, endPoint y: 343, distance: 23.4
click at [604, 320] on select "Select category... Probill BOL PO" at bounding box center [554, 331] width 120 height 27
select select "bol"
click at [494, 318] on select "Select category... Probill BOL PO" at bounding box center [554, 331] width 120 height 27
click at [652, 331] on input at bounding box center [684, 331] width 120 height 27
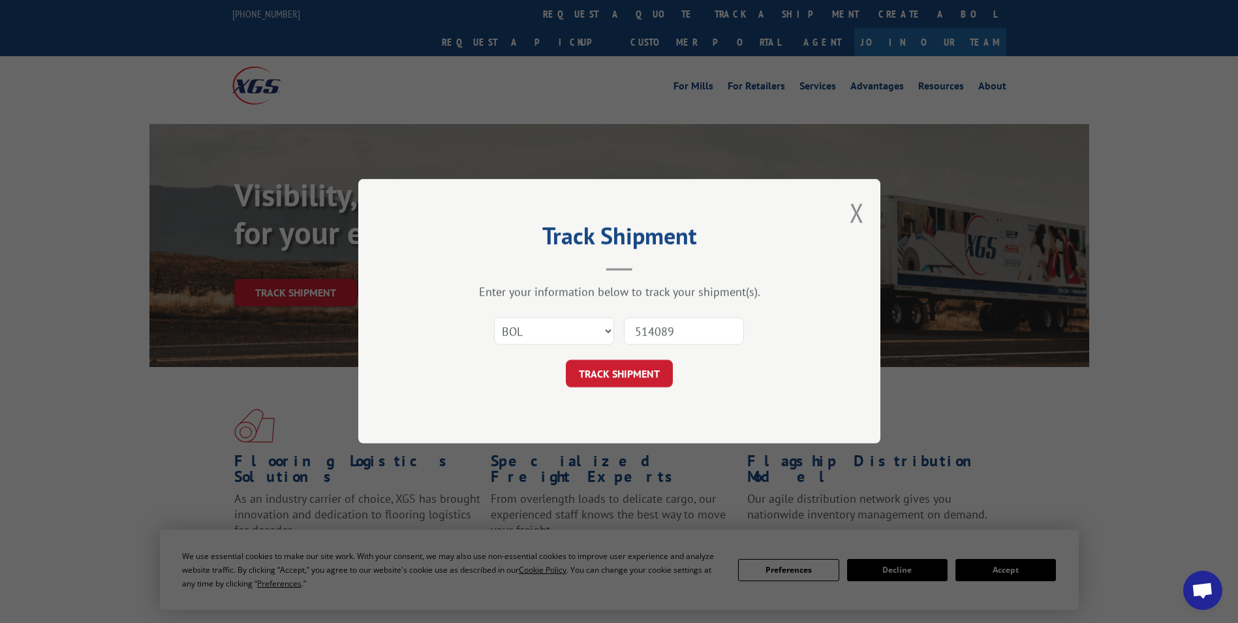
type input "5140894"
click button "TRACK SHIPMENT" at bounding box center [619, 373] width 107 height 27
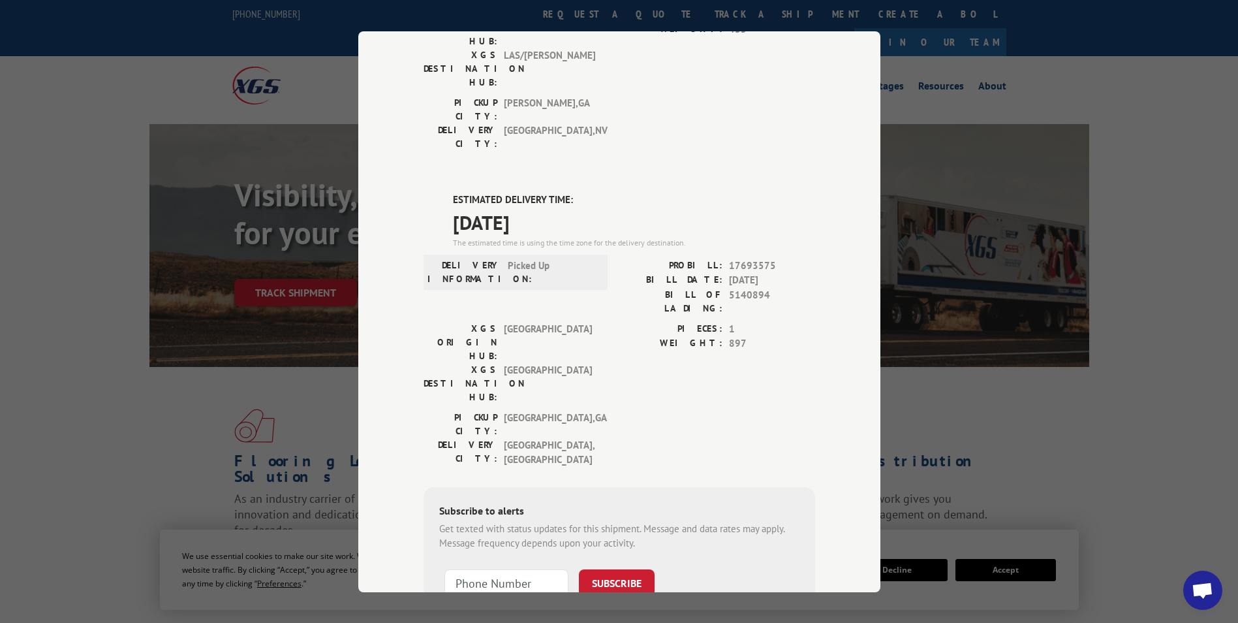
scroll to position [240, 0]
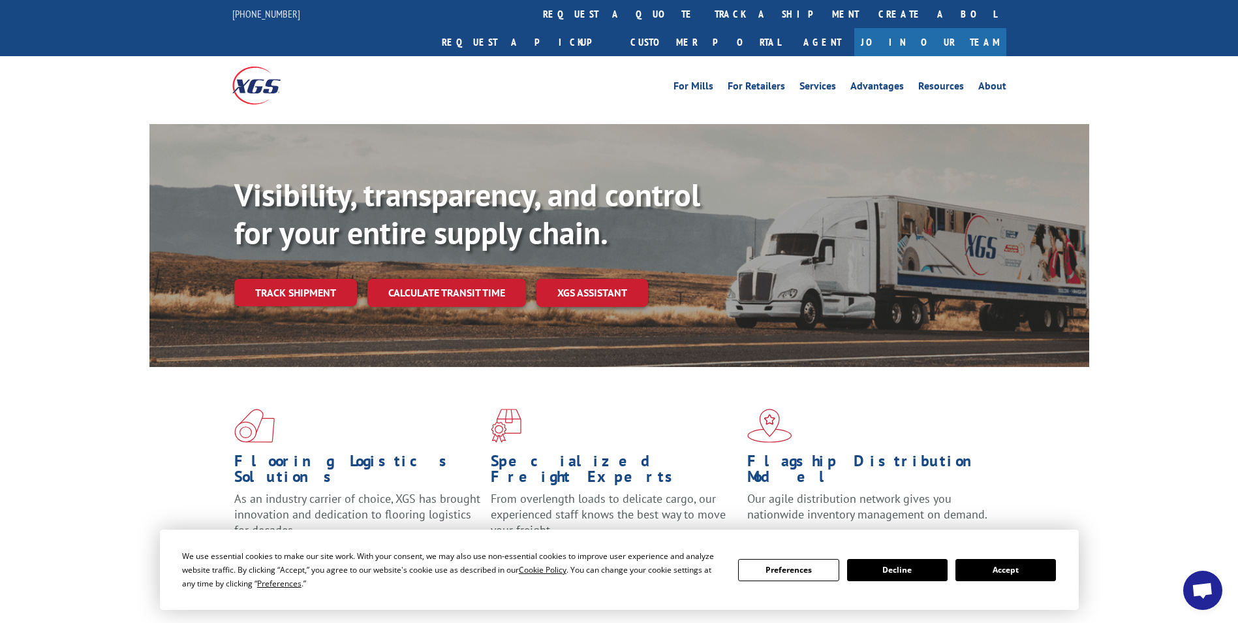
drag, startPoint x: 574, startPoint y: 17, endPoint x: 619, endPoint y: 136, distance: 127.9
click at [705, 17] on link "track a shipment" at bounding box center [787, 14] width 164 height 28
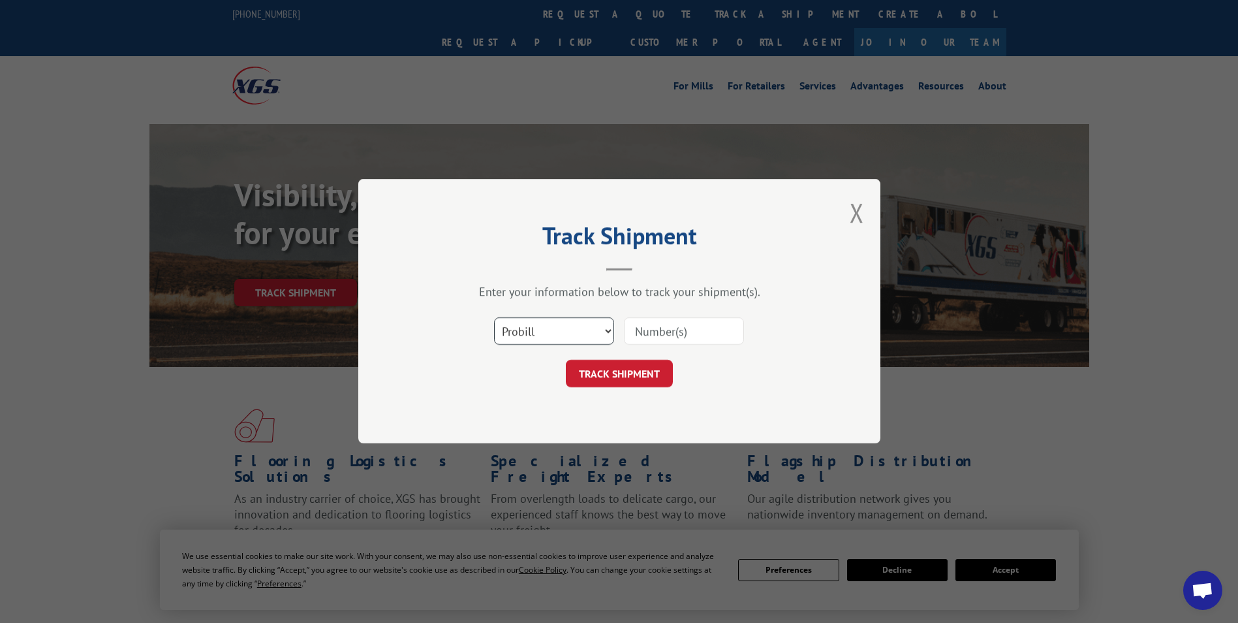
drag, startPoint x: 603, startPoint y: 326, endPoint x: 605, endPoint y: 347, distance: 21.0
click at [603, 326] on select "Select category... Probill BOL PO" at bounding box center [554, 331] width 120 height 27
select select "bol"
click at [494, 318] on select "Select category... Probill BOL PO" at bounding box center [554, 331] width 120 height 27
click at [736, 326] on input at bounding box center [684, 331] width 120 height 27
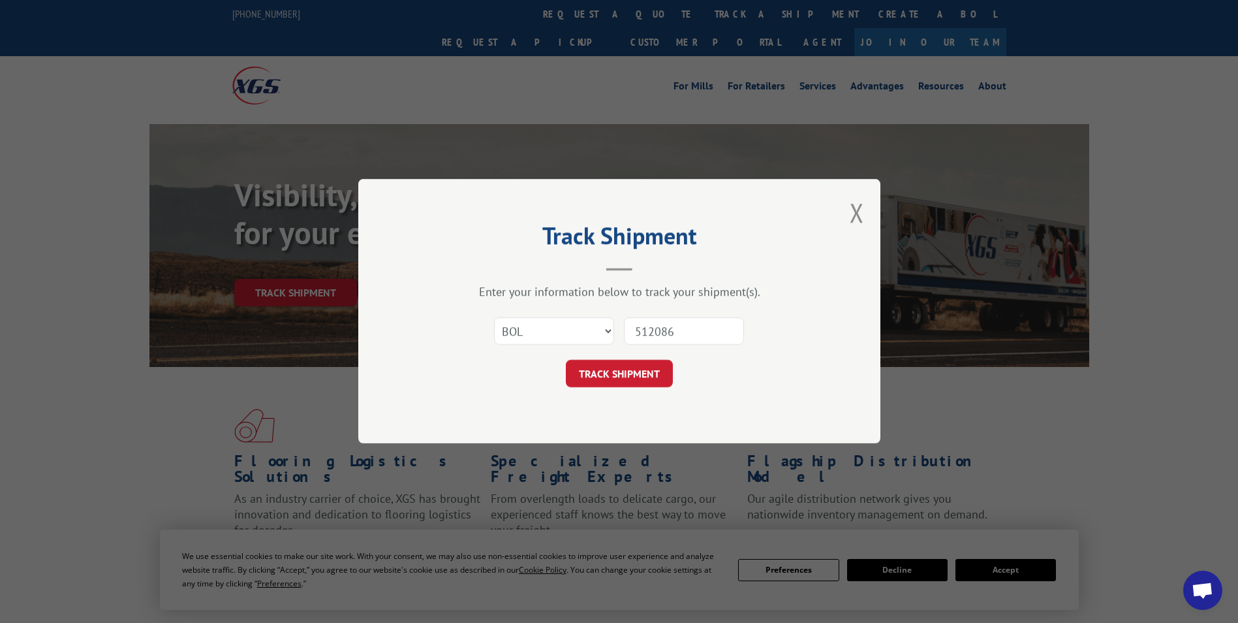
type input "5120869"
click button "TRACK SHIPMENT" at bounding box center [619, 373] width 107 height 27
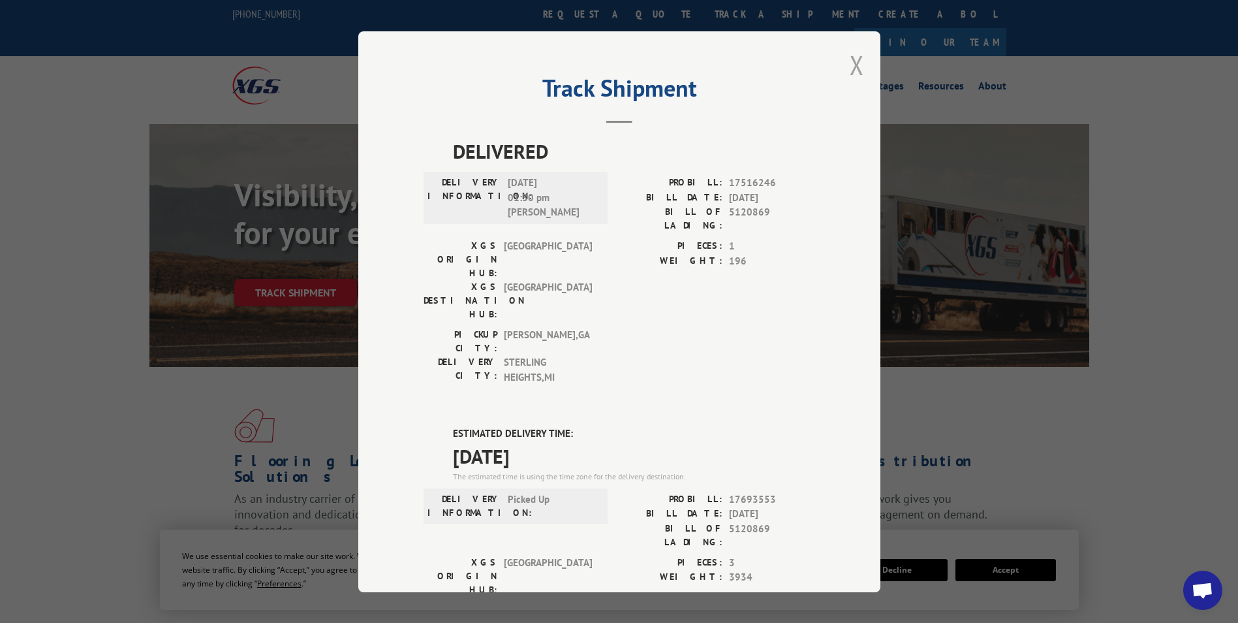
click at [850, 62] on button "Close modal" at bounding box center [857, 65] width 14 height 35
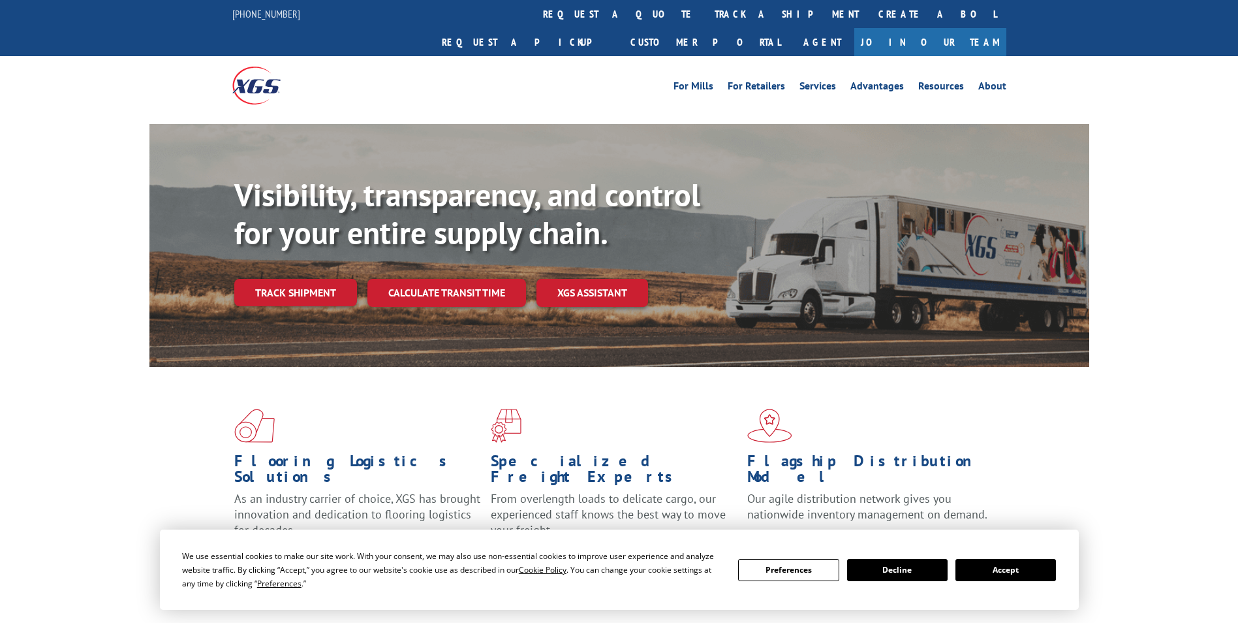
click at [705, 27] on link "track a shipment" at bounding box center [787, 14] width 164 height 28
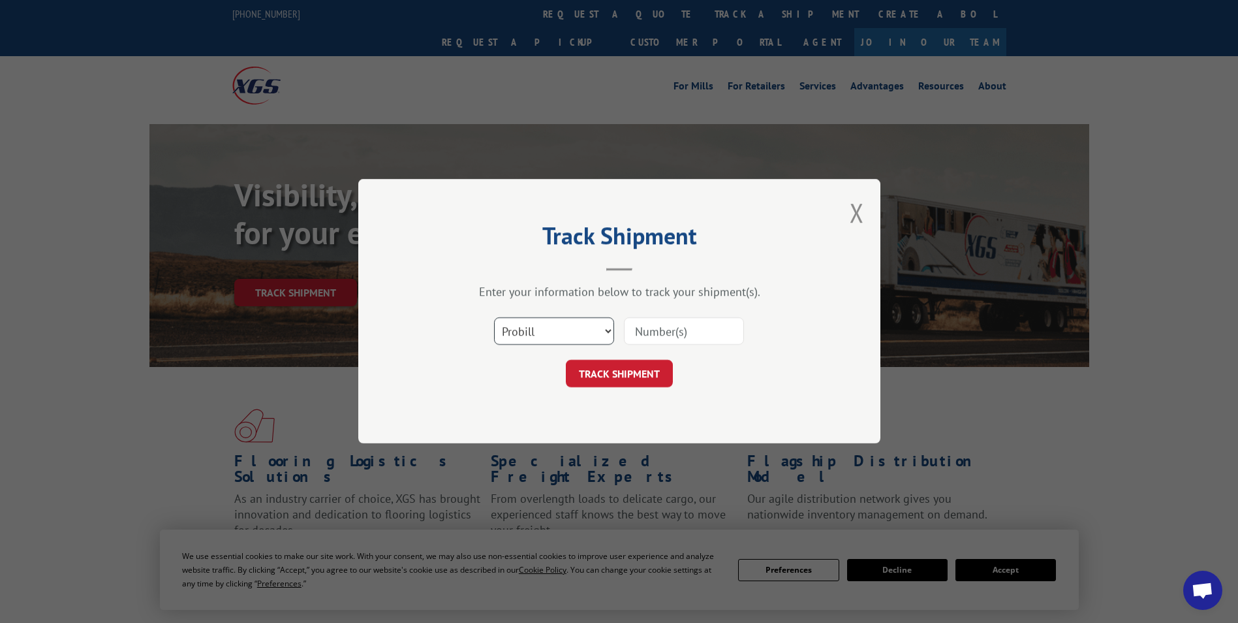
drag, startPoint x: 595, startPoint y: 327, endPoint x: 586, endPoint y: 345, distance: 20.4
click at [595, 327] on select "Select category... Probill BOL PO" at bounding box center [554, 331] width 120 height 27
select select "bol"
click at [494, 318] on select "Select category... Probill BOL PO" at bounding box center [554, 331] width 120 height 27
click at [684, 345] on input at bounding box center [684, 331] width 120 height 27
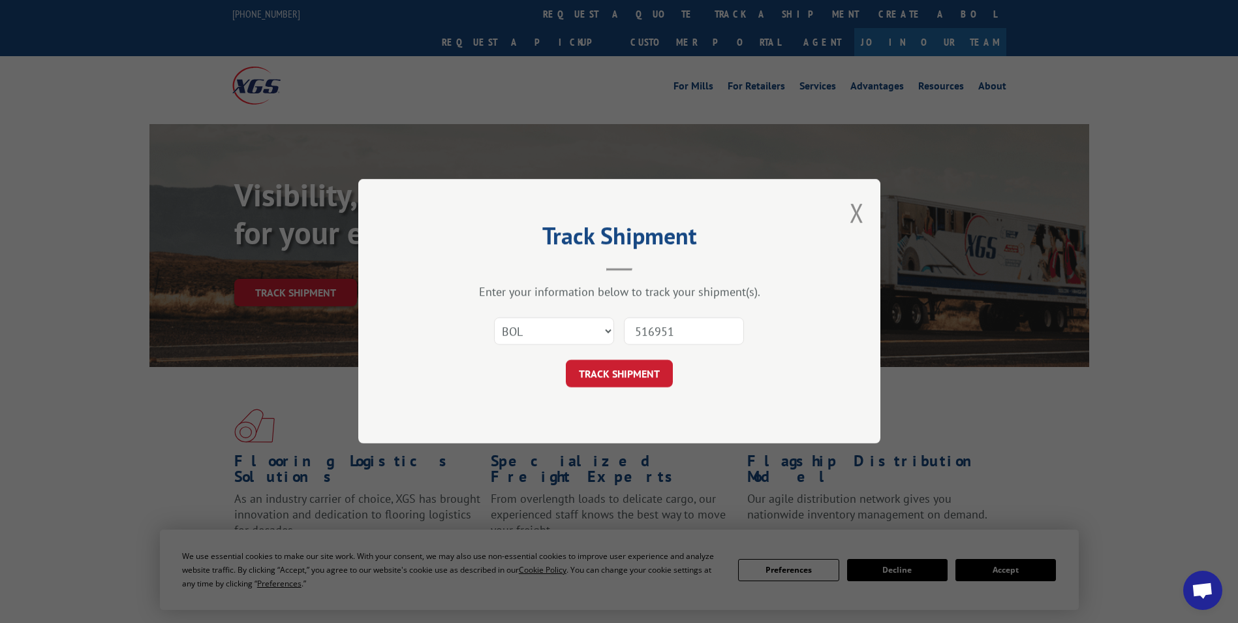
type input "5169515"
click button "TRACK SHIPMENT" at bounding box center [619, 373] width 107 height 27
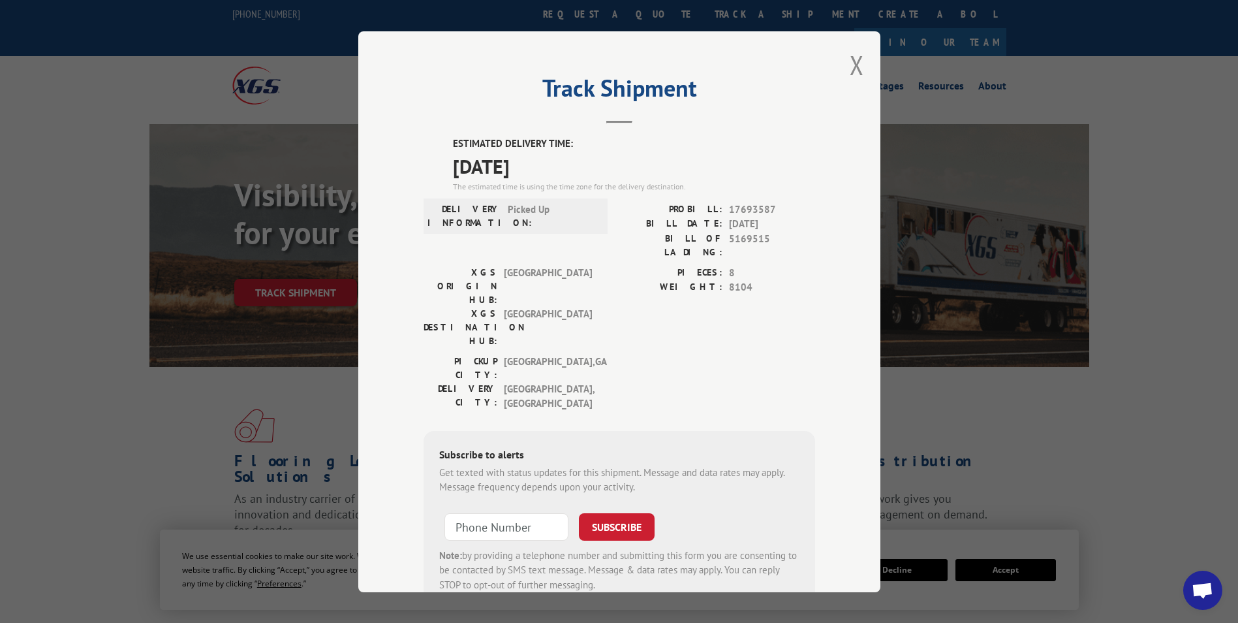
click at [709, 230] on label "BILL DATE:" at bounding box center [670, 224] width 103 height 15
drag, startPoint x: 817, startPoint y: 145, endPoint x: 826, endPoint y: 129, distance: 18.4
click at [828, 132] on div "Track Shipment ESTIMATED DELIVERY TIME: 10/13/2025 The estimated time is using …" at bounding box center [619, 311] width 522 height 561
click at [712, 203] on label "PROBILL:" at bounding box center [670, 209] width 103 height 15
drag, startPoint x: 559, startPoint y: 215, endPoint x: 629, endPoint y: 227, distance: 70.2
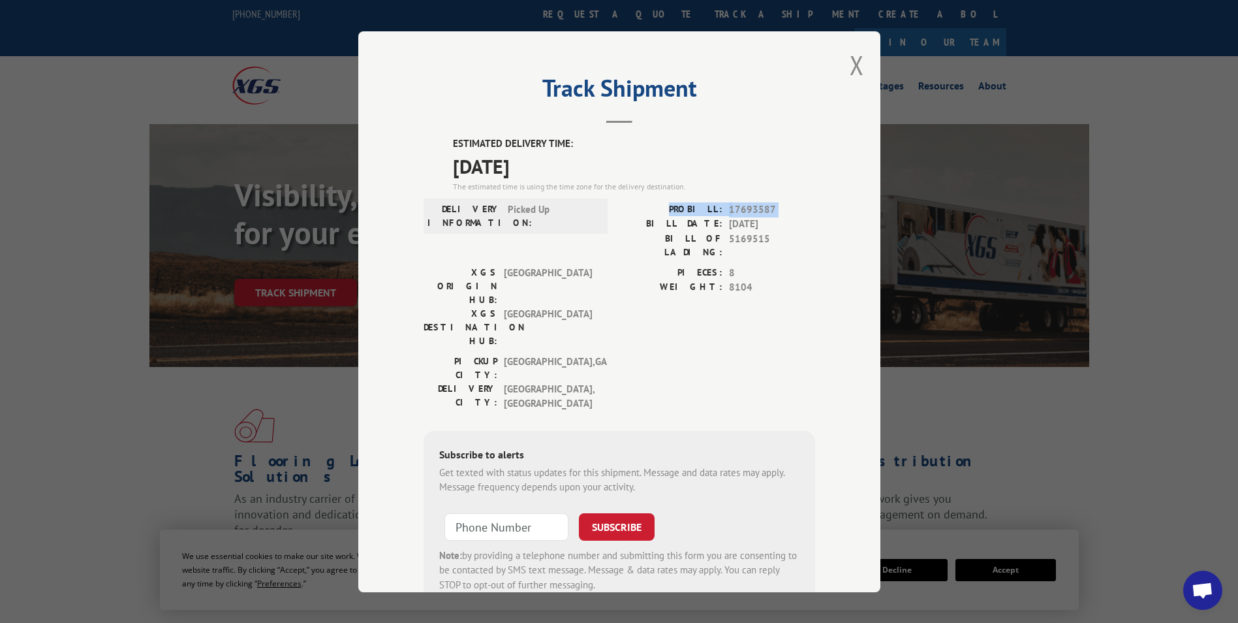
click at [629, 227] on div "DELIVERY INFORMATION: Picked Up PROBILL: 17693587 BILL DATE: 10/09/2025 BILL OF…" at bounding box center [620, 233] width 392 height 63
click at [629, 227] on label "BILL DATE:" at bounding box center [670, 224] width 103 height 15
click at [628, 288] on div "PIECES: 8 WEIGHT: 8104" at bounding box center [717, 309] width 196 height 89
drag, startPoint x: 430, startPoint y: 148, endPoint x: 567, endPoint y: 158, distance: 138.1
click at [567, 158] on div "ESTIMATED DELIVERY TIME: 10/13/2025 The estimated time is using the time zone f…" at bounding box center [620, 371] width 392 height 471
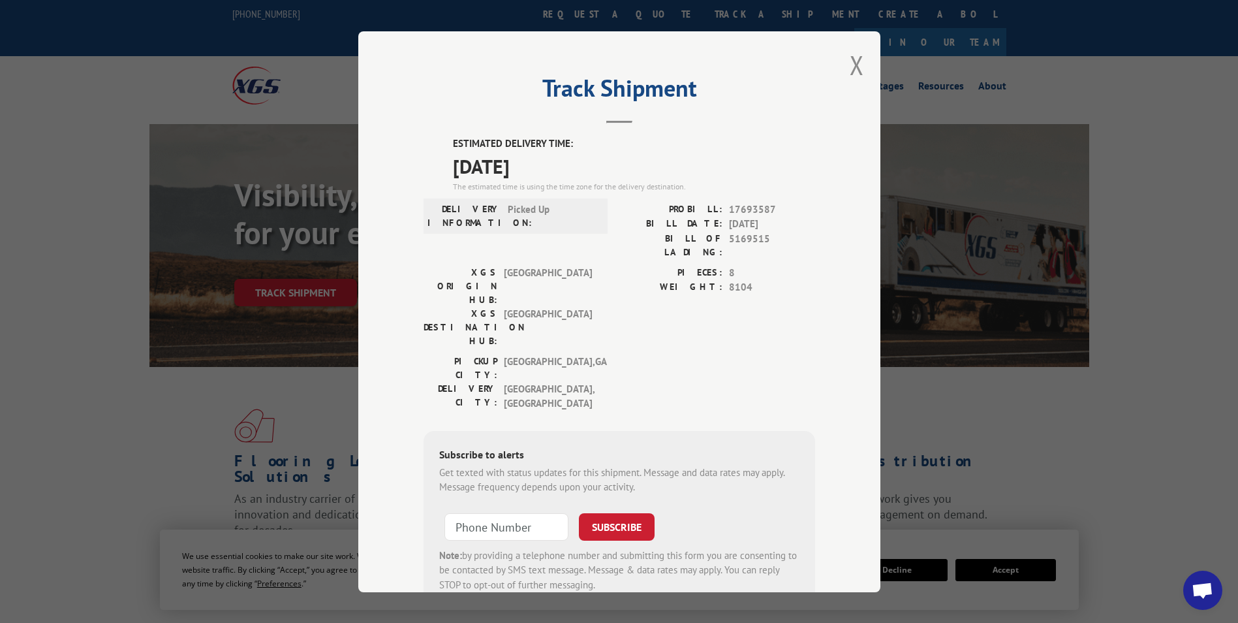
click at [567, 158] on span "[DATE]" at bounding box center [634, 165] width 362 height 29
click at [590, 337] on div "ESTIMATED DELIVERY TIME: 10/13/2025 The estimated time is using the time zone f…" at bounding box center [620, 371] width 392 height 471
click at [550, 210] on span "Picked Up" at bounding box center [552, 215] width 88 height 27
click at [581, 306] on span "[GEOGRAPHIC_DATA]" at bounding box center [548, 326] width 88 height 41
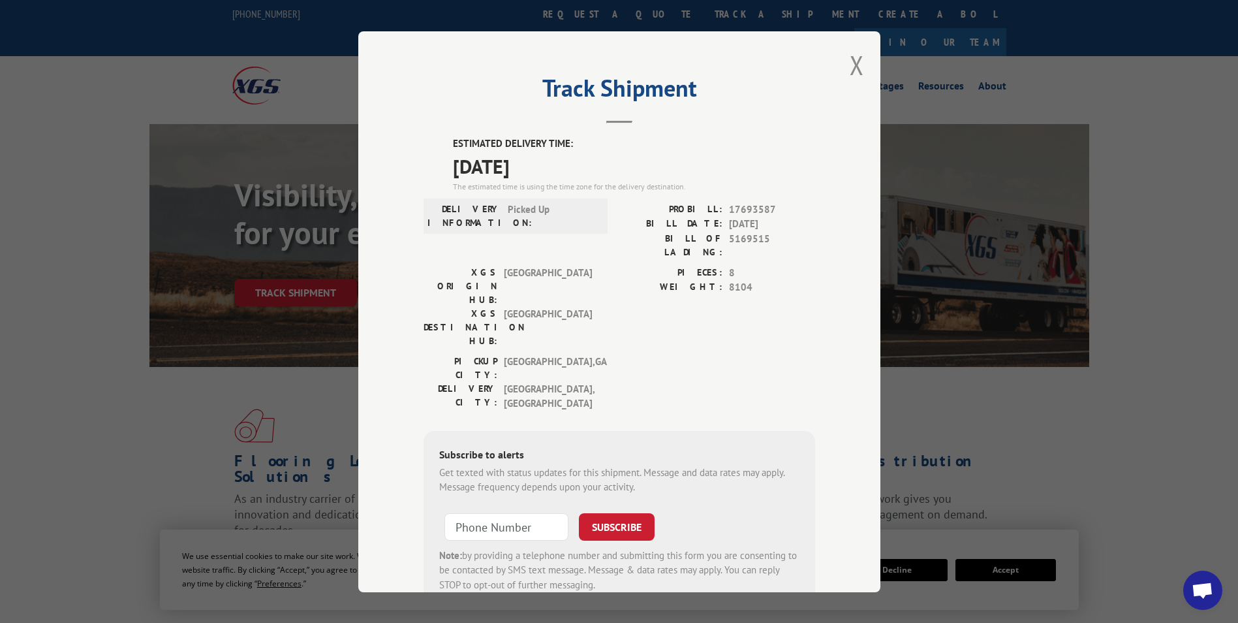
click at [504, 306] on span "[GEOGRAPHIC_DATA]" at bounding box center [548, 326] width 88 height 41
